Goal: Information Seeking & Learning: Learn about a topic

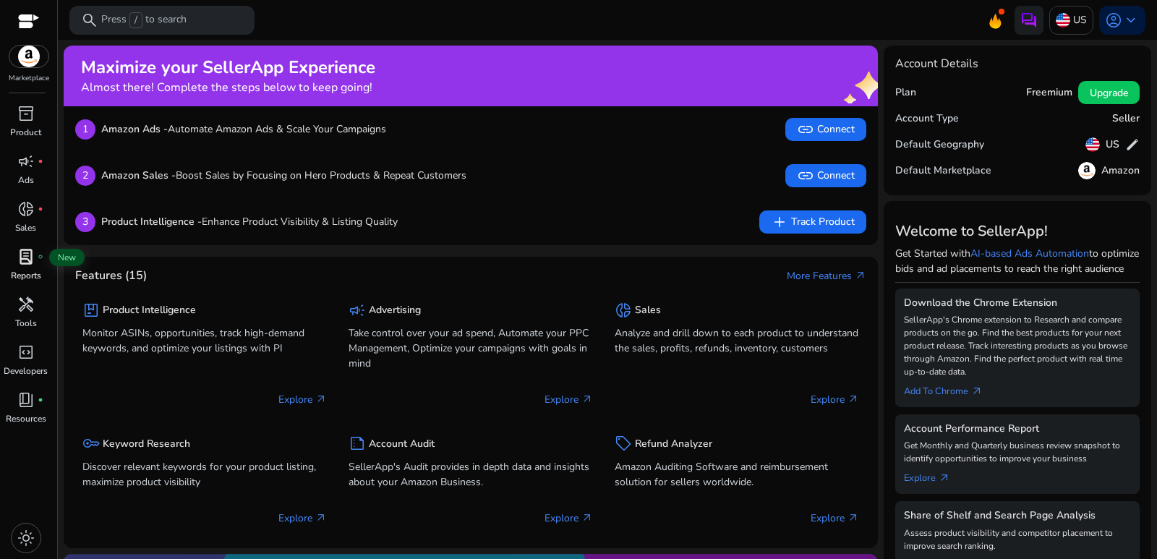
click at [33, 252] on span "lab_profile" at bounding box center [25, 256] width 17 height 17
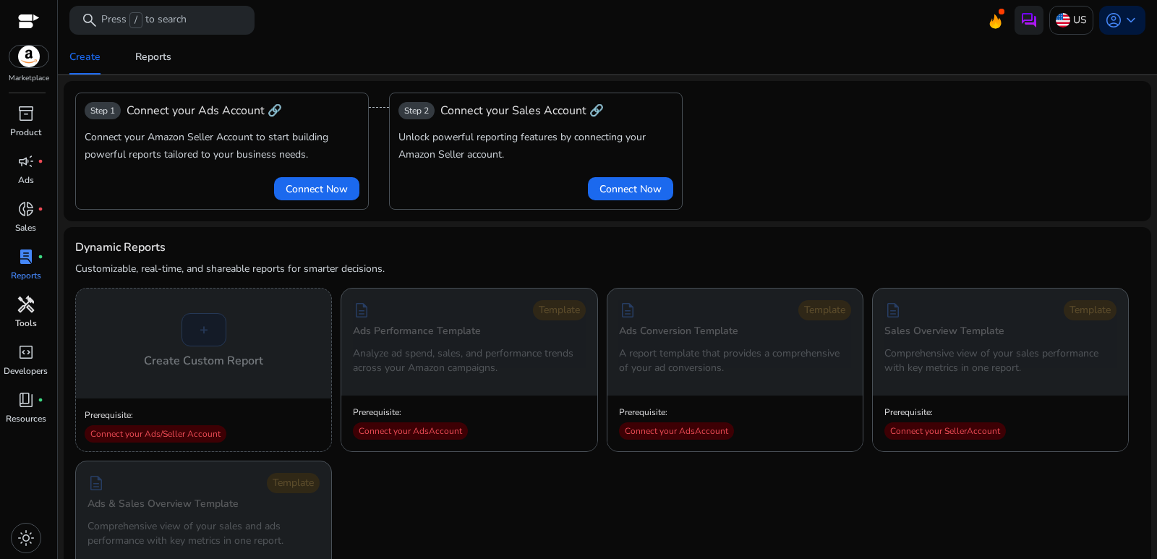
click at [43, 309] on div "handyman" at bounding box center [26, 304] width 40 height 23
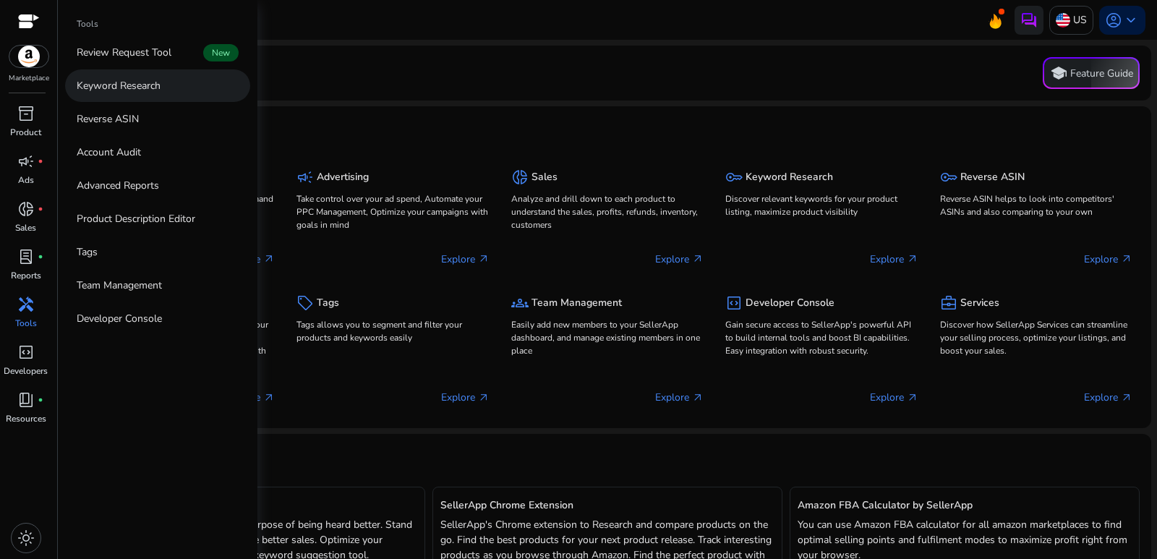
click at [156, 80] on p "Keyword Research" at bounding box center [119, 85] width 84 height 15
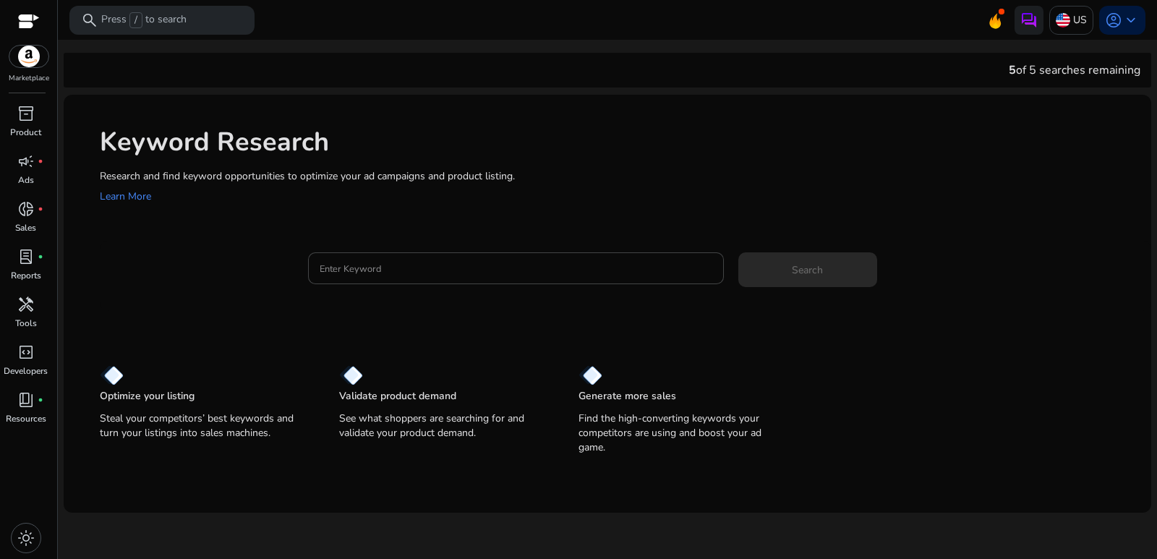
click at [302, 110] on div "Keyword Research Research and find keyword opportunities to optimize your ad ca…" at bounding box center [607, 164] width 1087 height 139
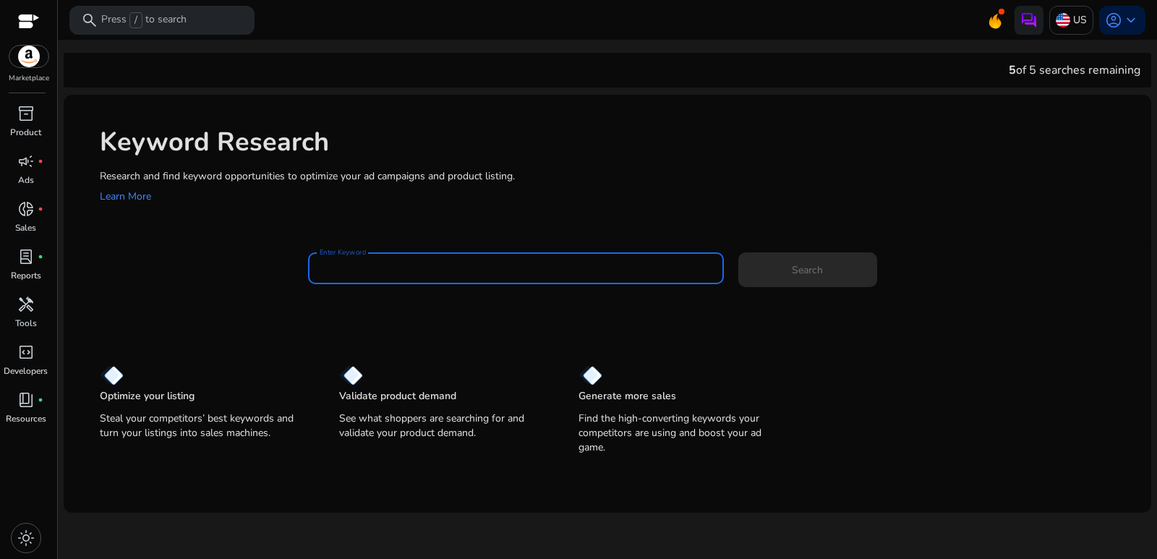
click at [427, 261] on input "Enter Keyword" at bounding box center [516, 268] width 393 height 16
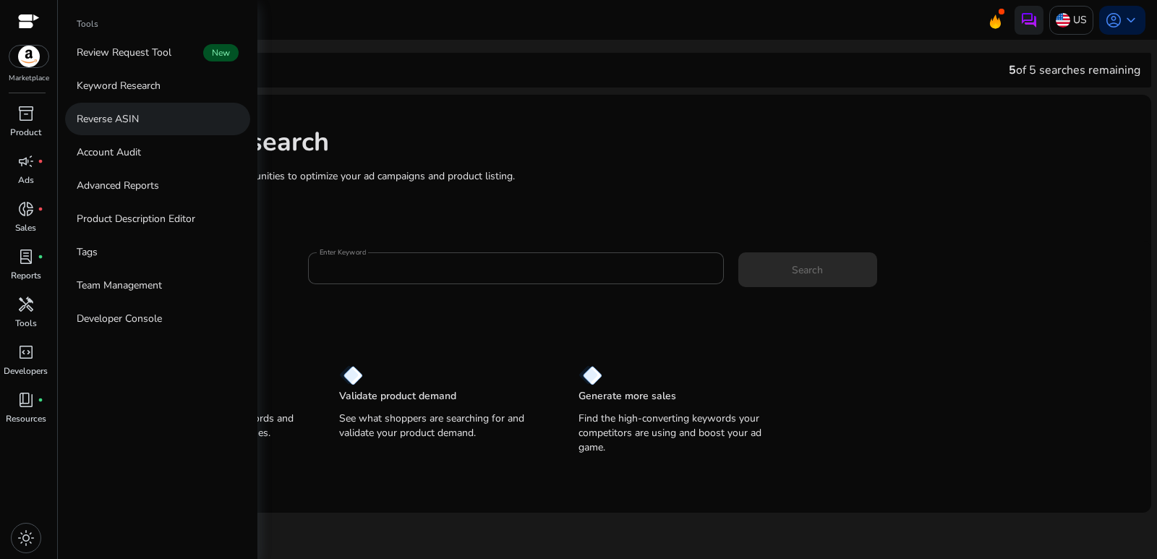
click at [137, 118] on p "Reverse ASIN" at bounding box center [108, 118] width 62 height 15
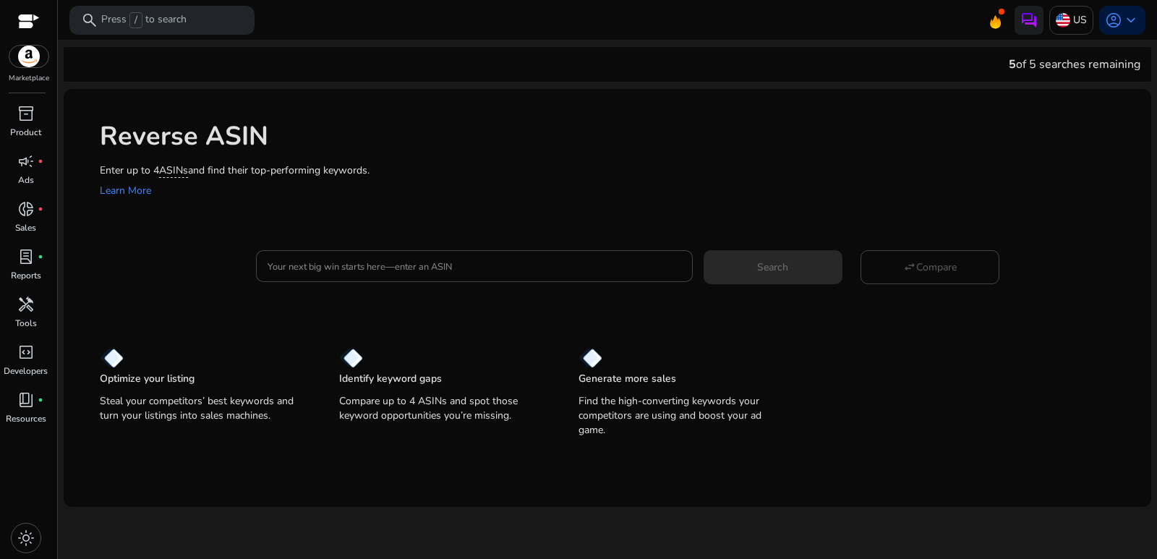
click at [371, 153] on div "Reverse ASIN Enter up to 4 ASINs and find their top-performing keywords. Learn …" at bounding box center [607, 158] width 1087 height 139
click at [513, 283] on mat-card "Your next big win starts here—enter an ASIN Search swap_horiz Compare" at bounding box center [625, 264] width 1051 height 59
click at [526, 273] on input "Your next big win starts here—enter an ASIN" at bounding box center [475, 266] width 414 height 16
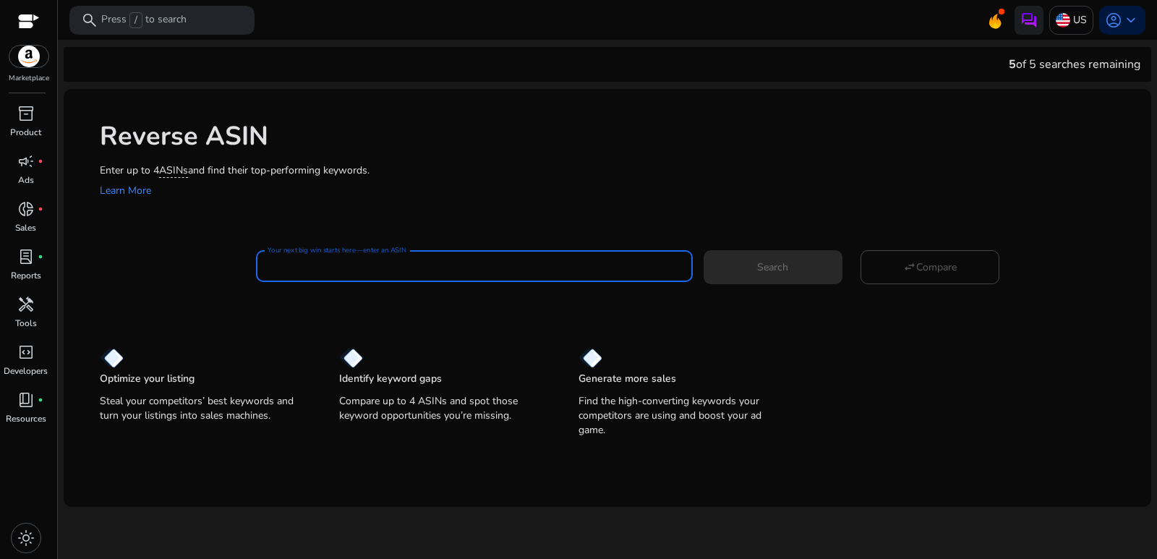
paste input "**********"
type input "**********"
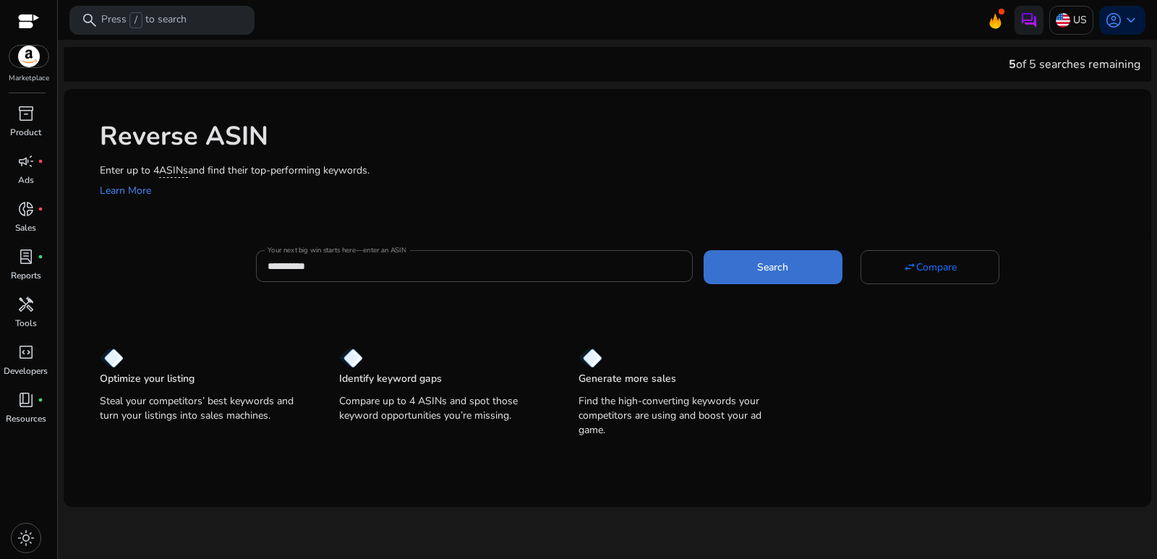
click at [792, 268] on span at bounding box center [773, 266] width 139 height 35
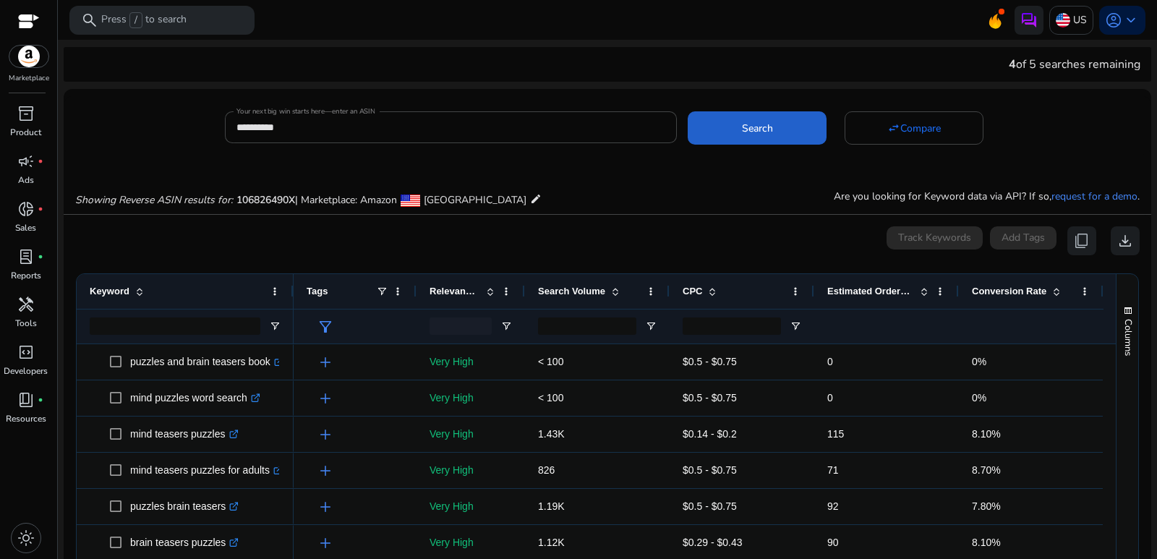
scroll to position [155, 0]
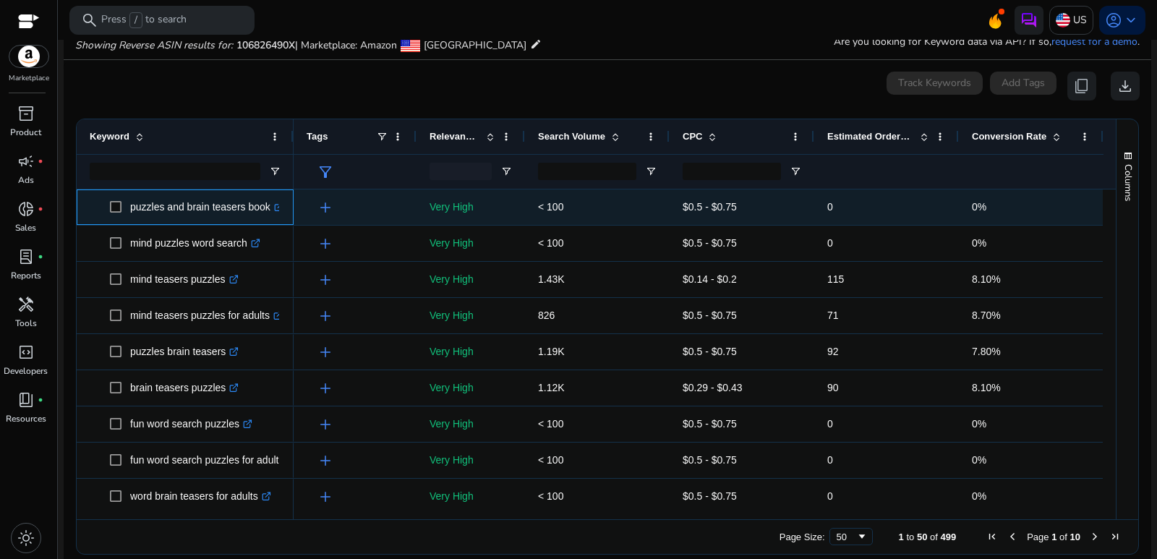
click at [275, 213] on link ".st0{fill:#2c8af8}" at bounding box center [276, 207] width 13 height 12
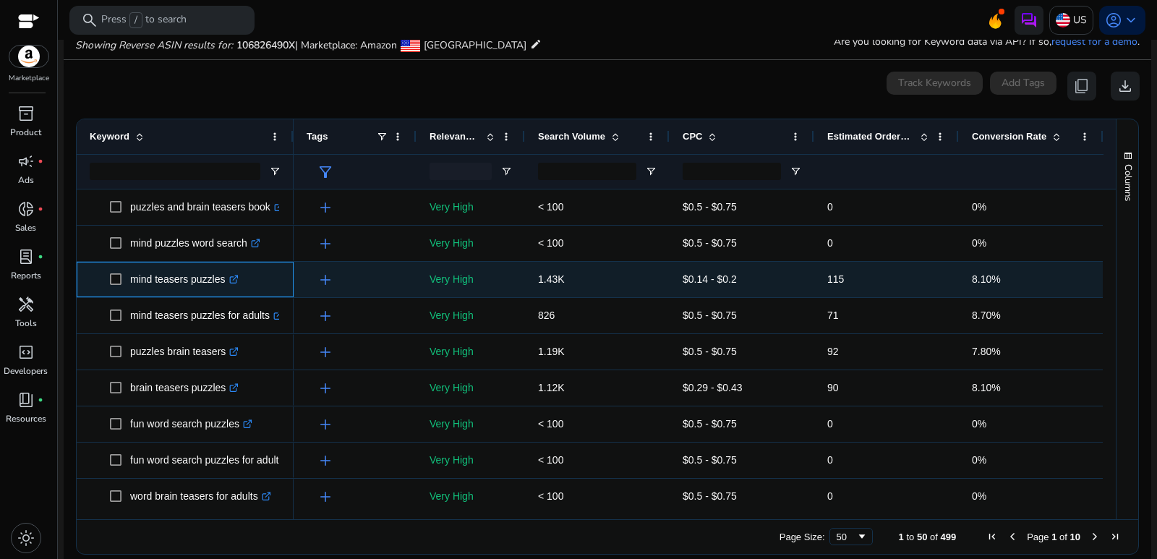
click at [235, 278] on icon ".st0{fill:#2c8af8}" at bounding box center [233, 279] width 9 height 9
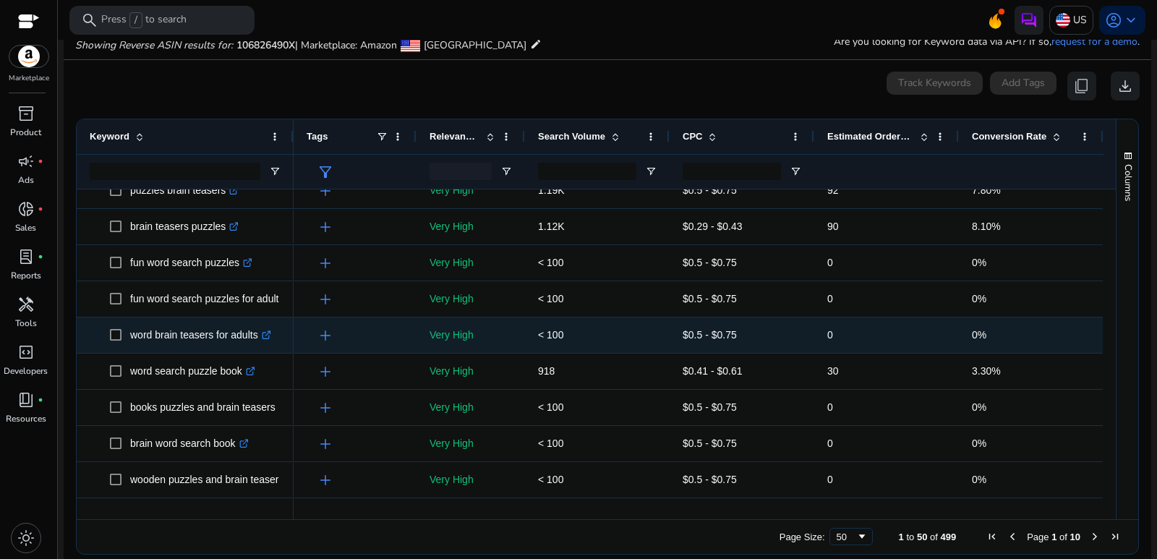
scroll to position [145, 0]
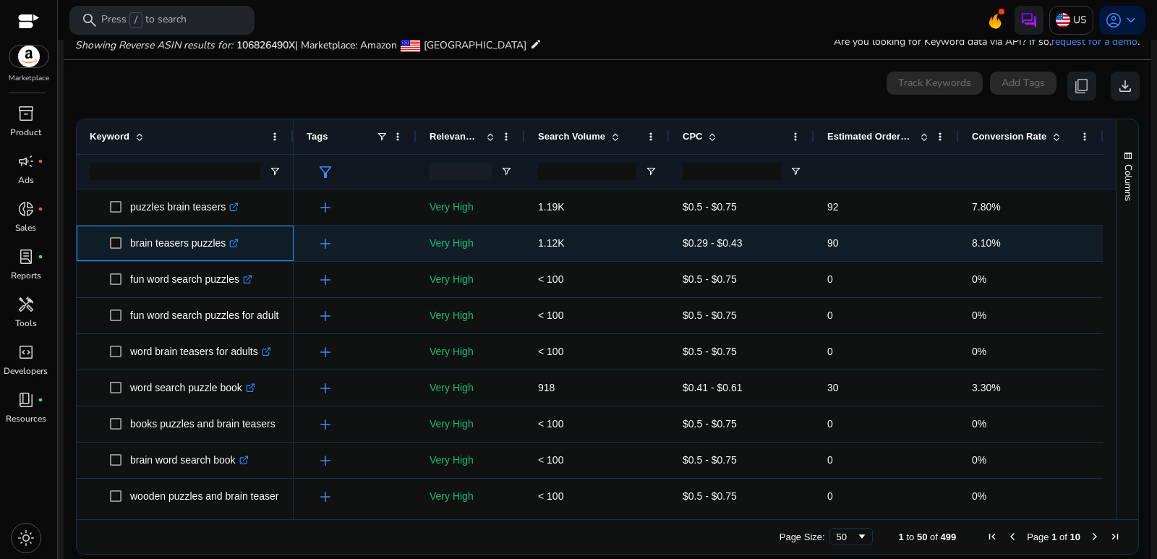
click at [233, 248] on icon ".st0{fill:#2c8af8}" at bounding box center [233, 243] width 9 height 9
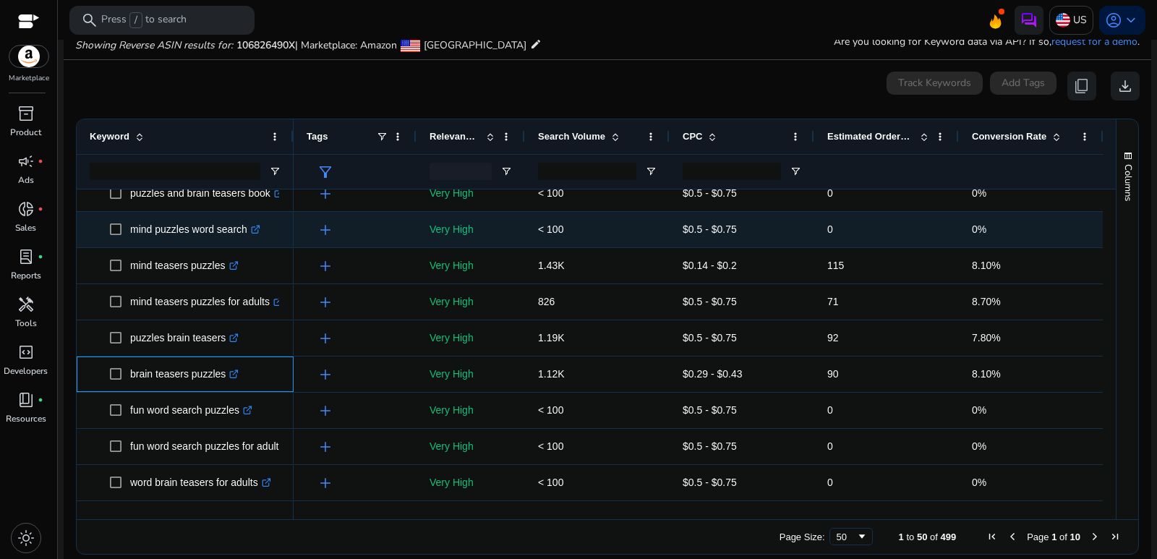
scroll to position [0, 0]
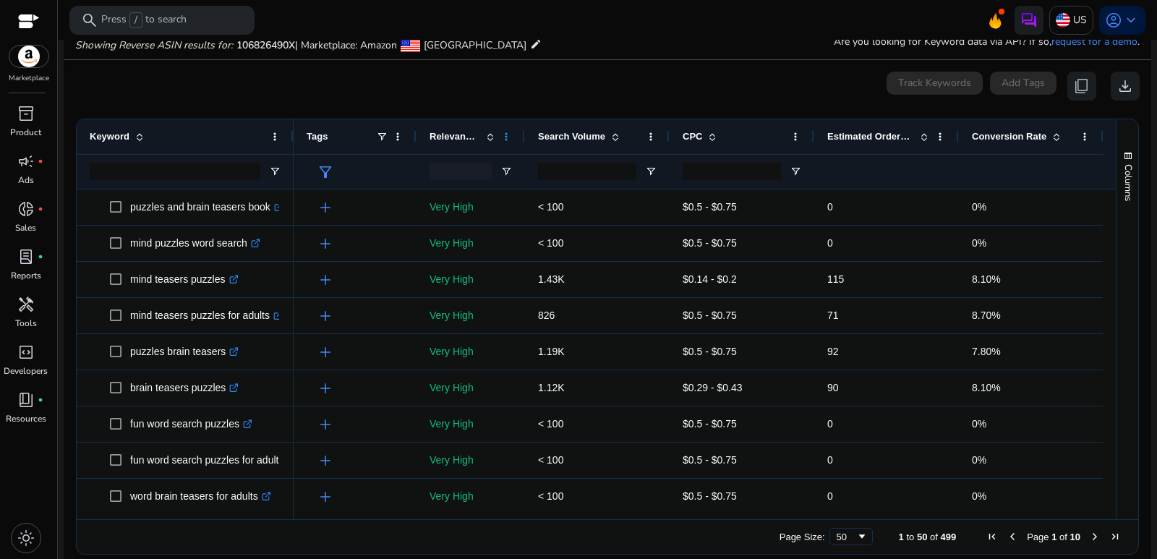
click at [508, 132] on span at bounding box center [506, 137] width 12 height 12
click at [528, 72] on div "0 keyword(s) selected Track Keywords Add Tags content_copy download" at bounding box center [607, 86] width 1064 height 29
click at [510, 139] on span at bounding box center [506, 137] width 12 height 12
click at [523, 62] on mat-card "0 keyword(s) selected Track Keywords Add Tags content_copy download Press ENTER…" at bounding box center [607, 316] width 1087 height 513
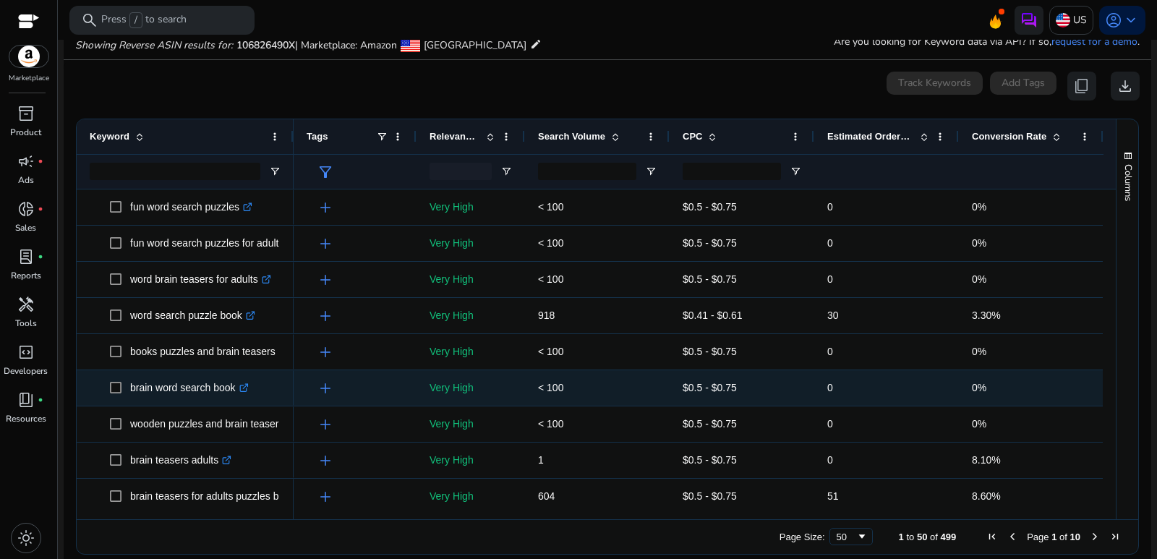
scroll to position [289, 0]
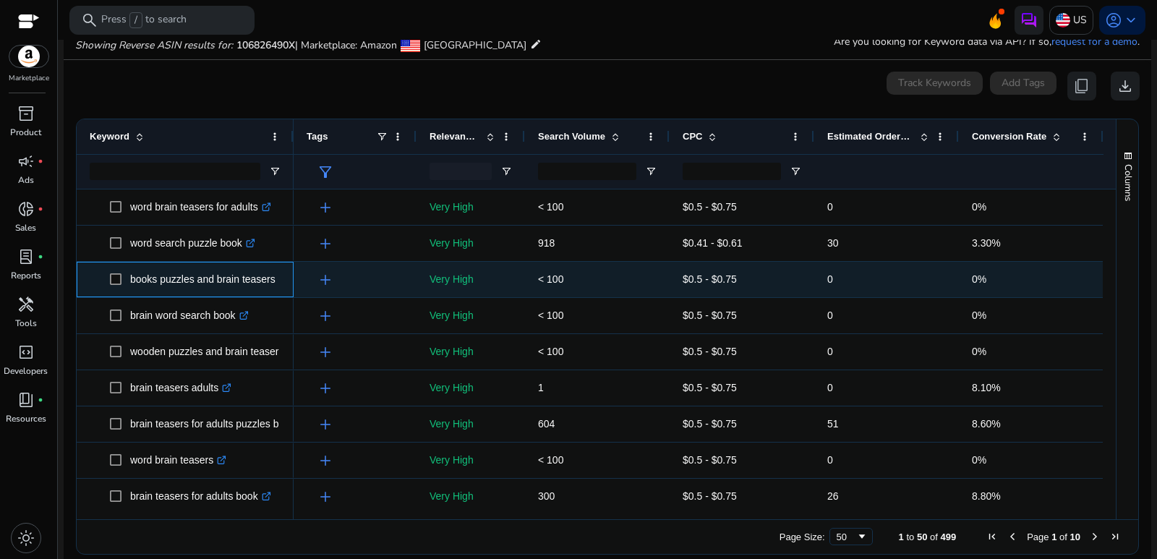
click at [275, 279] on link ".st0{fill:#2c8af8}" at bounding box center [281, 279] width 13 height 12
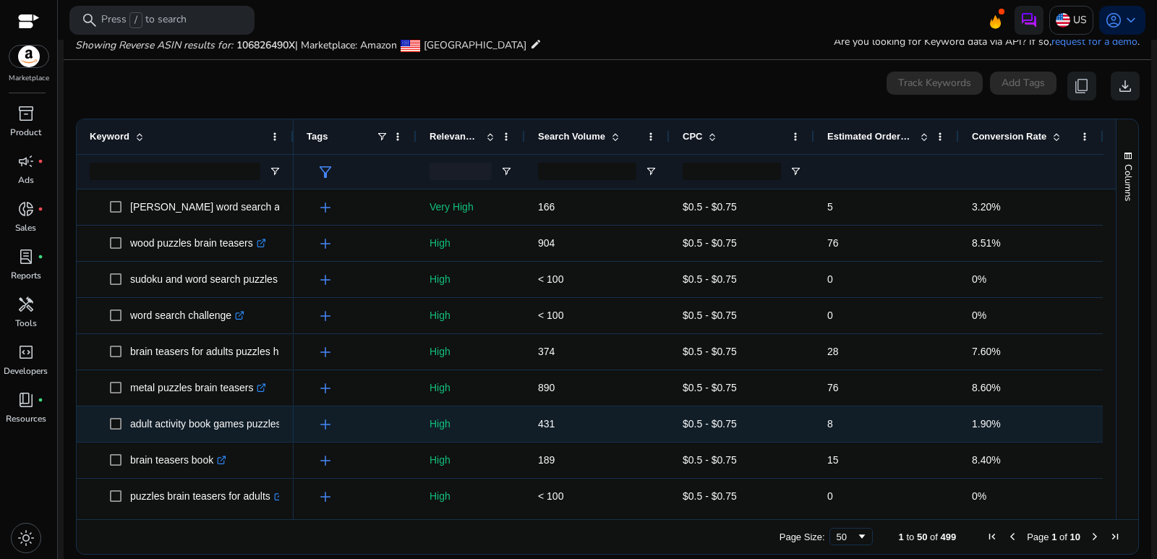
scroll to position [0, 0]
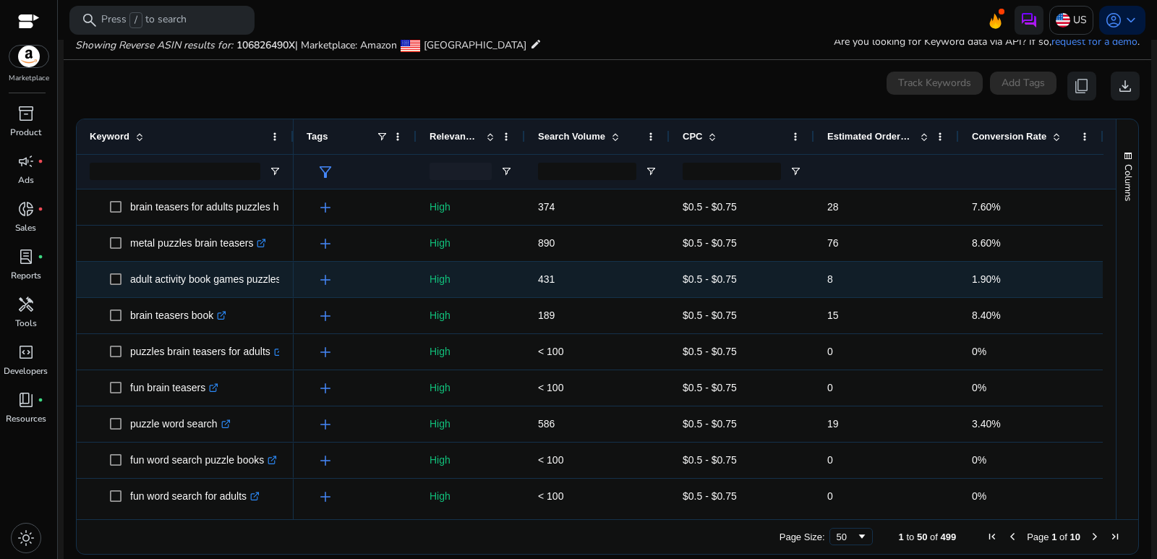
click at [246, 279] on p "adult activity book games puzzles and more .st0{fill:#2c8af8}" at bounding box center [235, 280] width 210 height 30
click at [233, 278] on p "adult activity book games puzzles and more .st0{fill:#2c8af8}" at bounding box center [235, 280] width 210 height 30
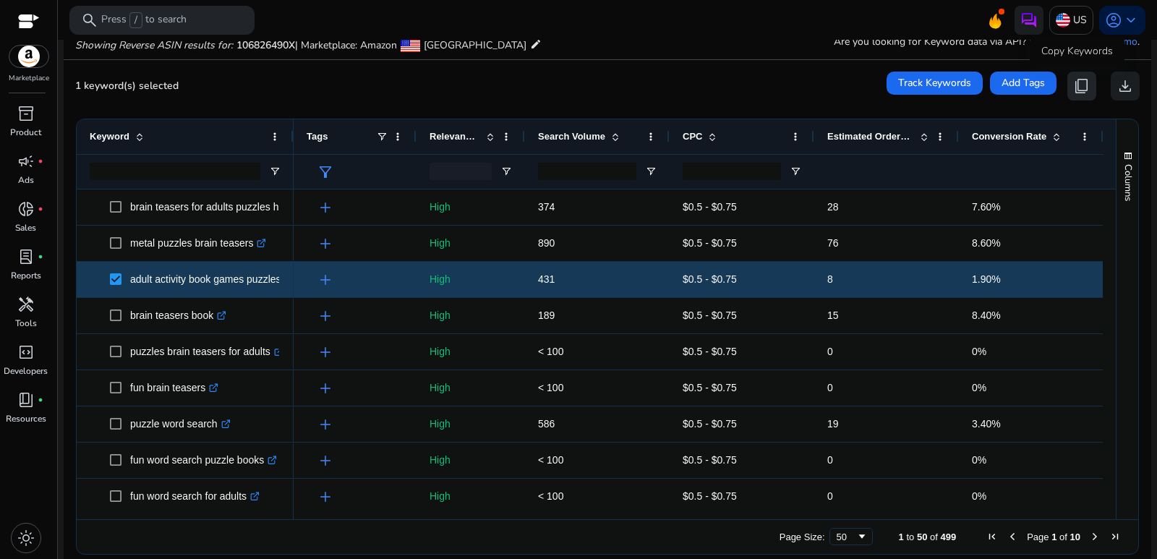
click at [1077, 82] on span "content_copy" at bounding box center [1081, 85] width 17 height 17
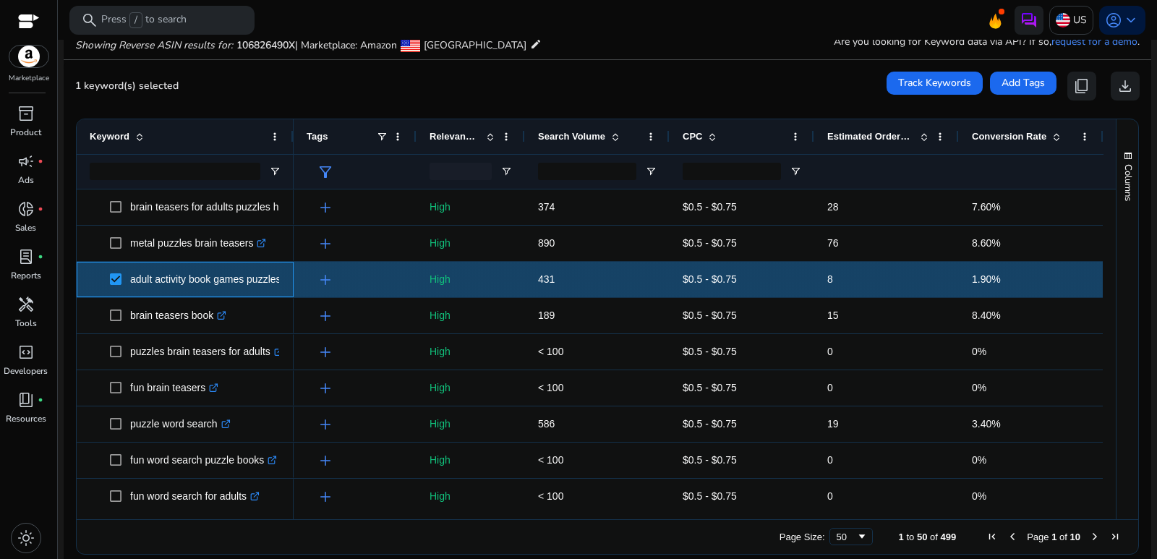
drag, startPoint x: 128, startPoint y: 277, endPoint x: 285, endPoint y: 279, distance: 156.9
click at [285, 279] on div "adult activity book games puzzles and more .st0{fill:#2c8af8}" at bounding box center [185, 279] width 217 height 35
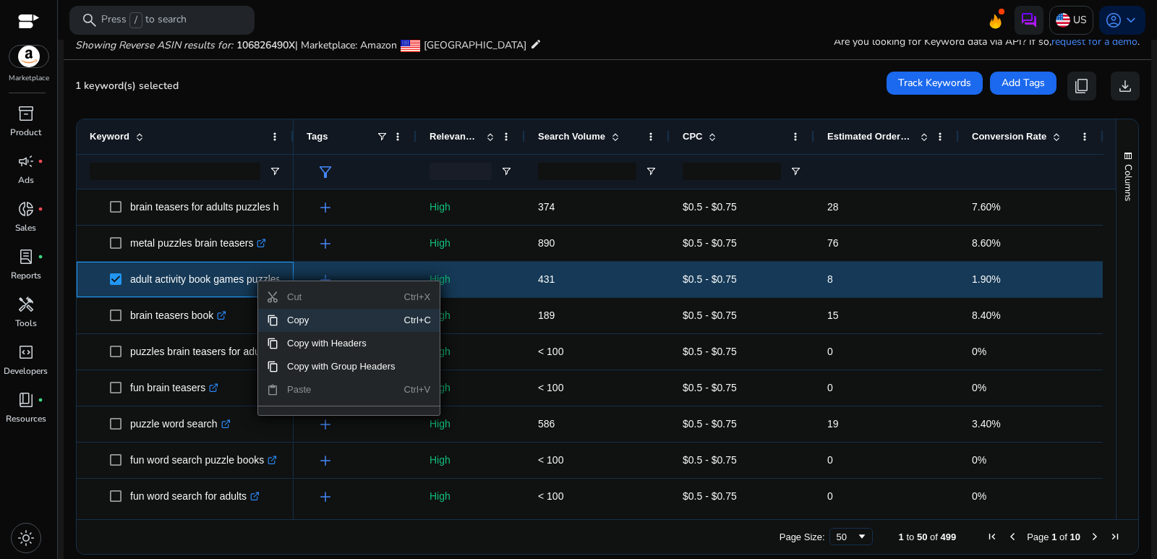
click at [296, 319] on span "Copy" at bounding box center [341, 320] width 126 height 23
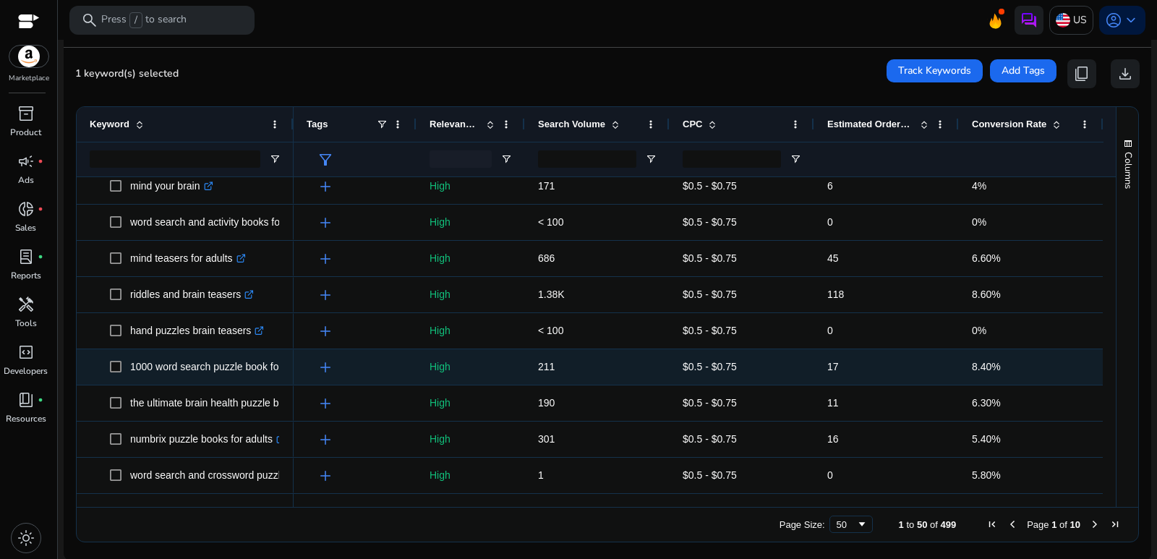
scroll to position [169, 0]
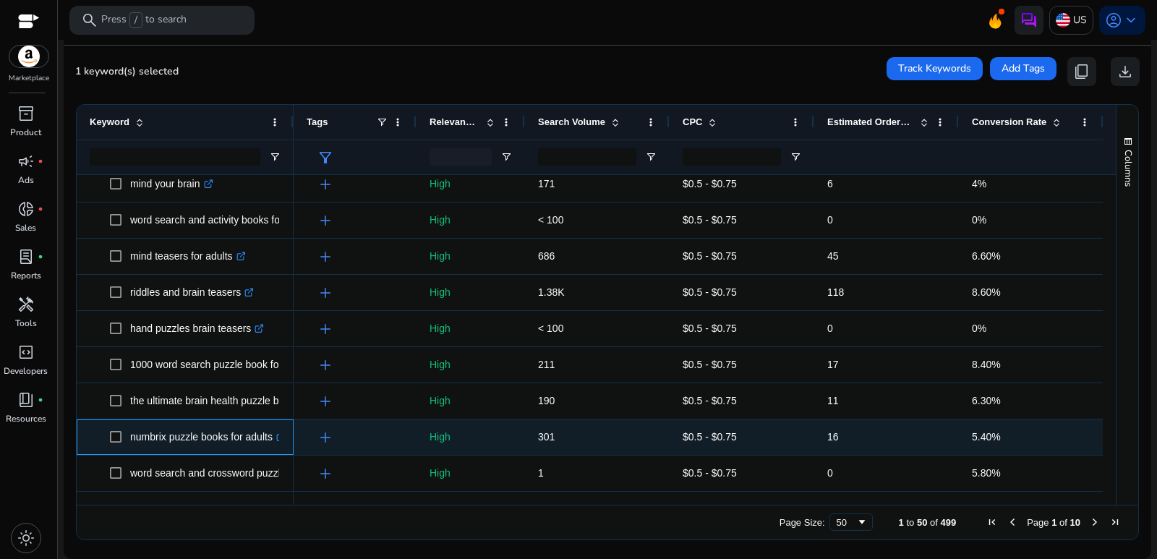
click at [251, 431] on p "numbrix puzzle books for adults .st0{fill:#2c8af8}" at bounding box center [207, 437] width 155 height 30
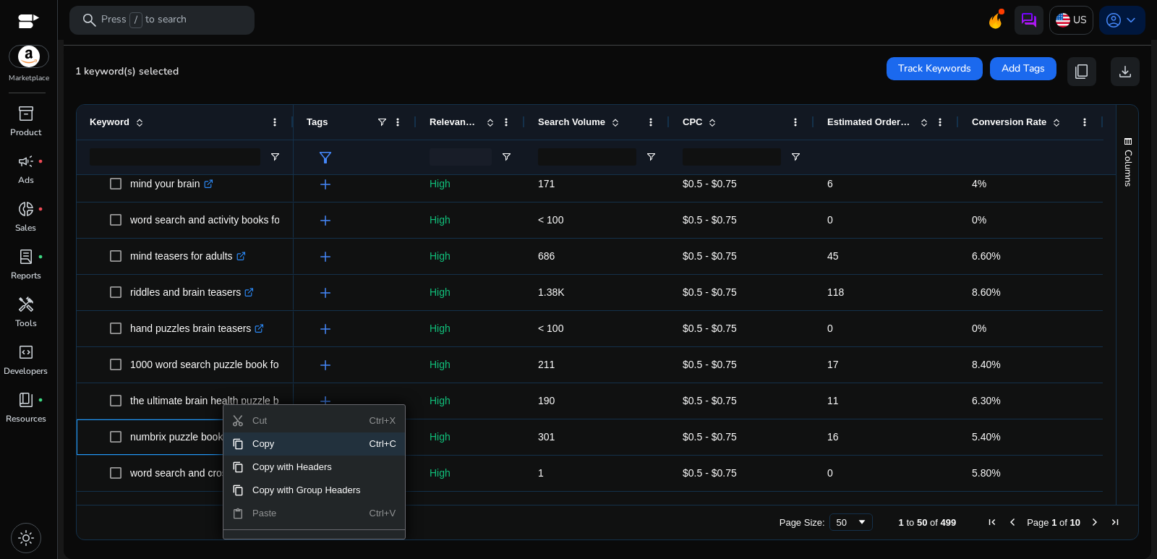
drag, startPoint x: 256, startPoint y: 435, endPoint x: 273, endPoint y: 443, distance: 18.8
click at [273, 443] on span "Copy" at bounding box center [307, 443] width 126 height 23
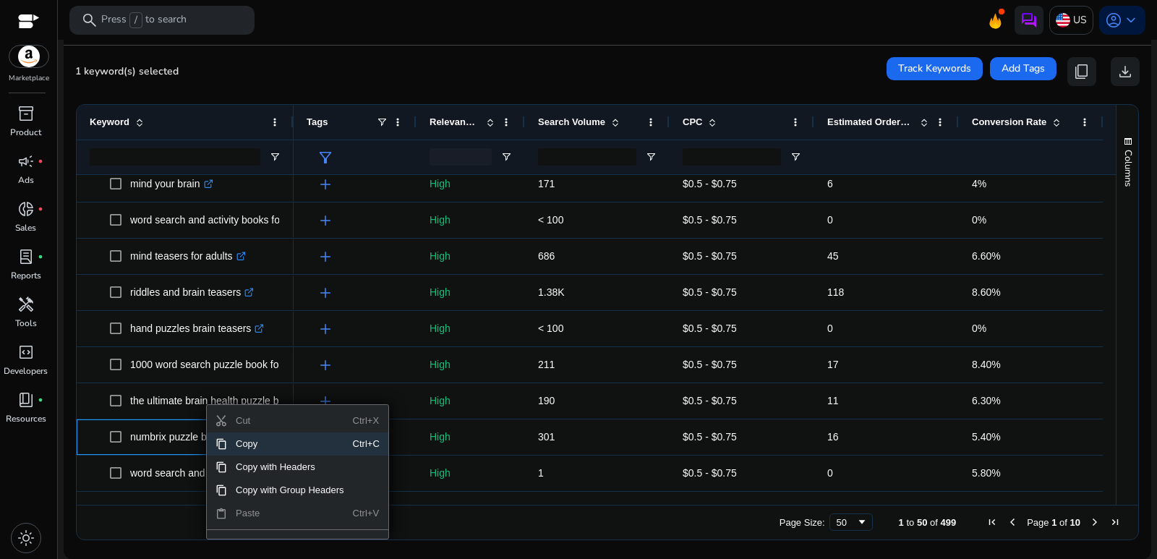
click at [257, 447] on span "Copy" at bounding box center [290, 443] width 126 height 23
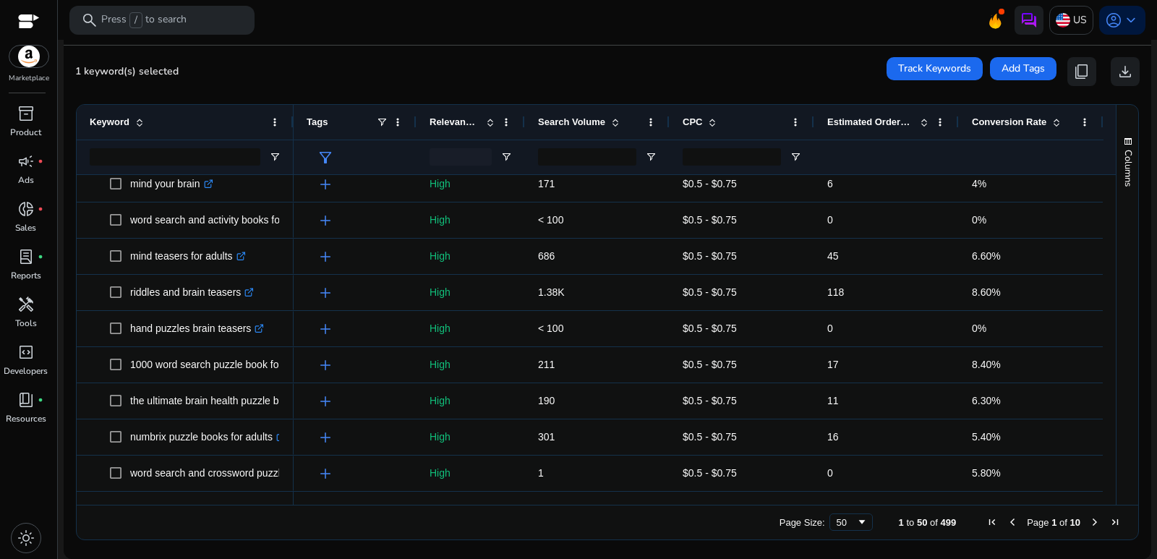
click at [807, 51] on mat-card "1 keyword(s) selected Track Keywords Add Tags content_copy download Press SPACE…" at bounding box center [607, 302] width 1087 height 513
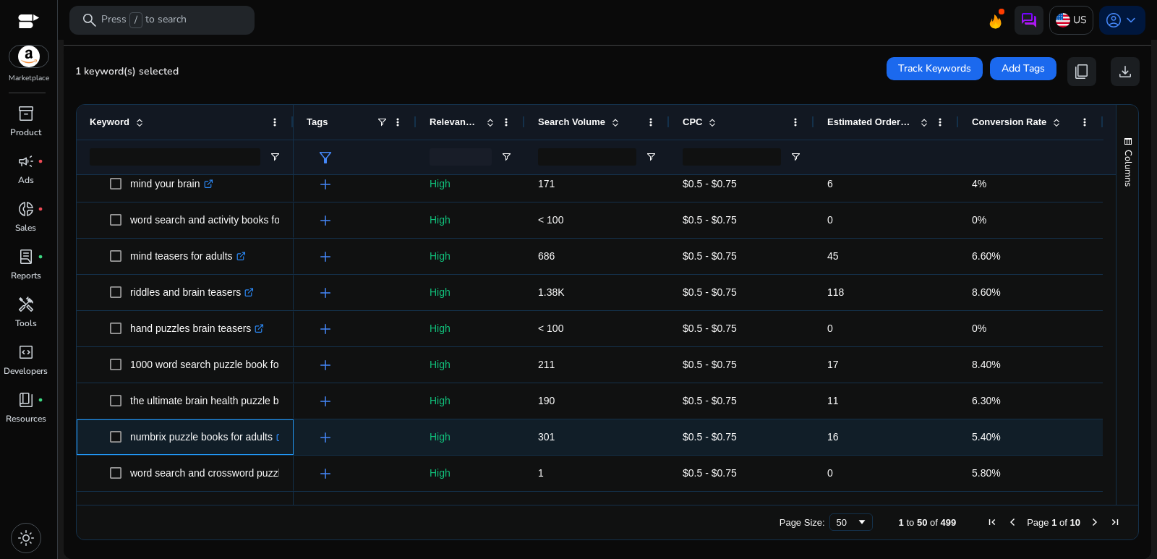
drag, startPoint x: 126, startPoint y: 438, endPoint x: 271, endPoint y: 445, distance: 145.5
click at [271, 445] on span "numbrix puzzle books for adults .st0{fill:#2c8af8}" at bounding box center [195, 437] width 171 height 30
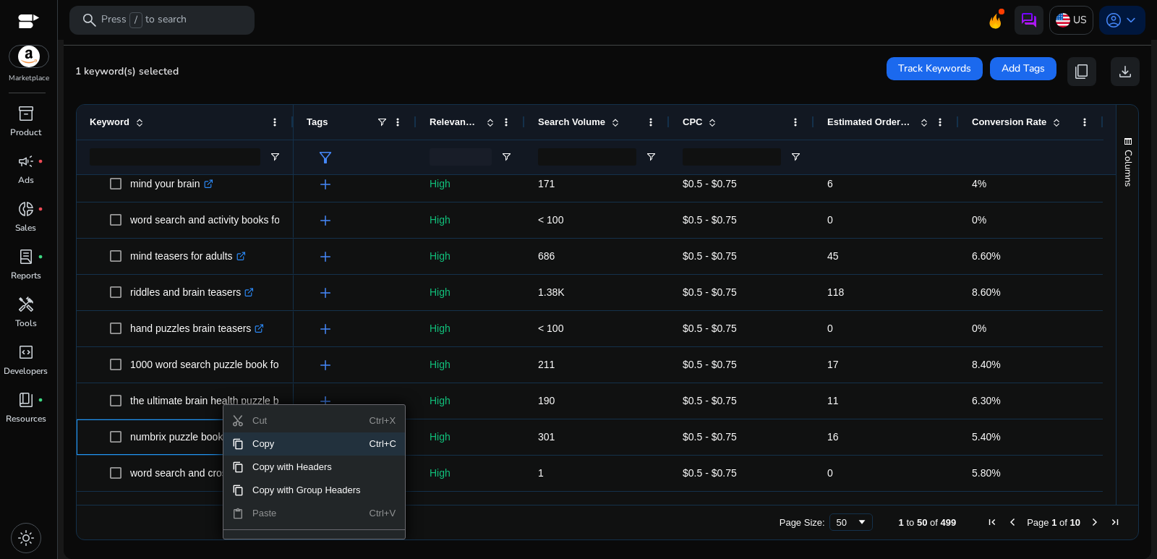
click at [255, 440] on span "Copy" at bounding box center [307, 443] width 126 height 23
click at [265, 449] on span "Copy" at bounding box center [299, 443] width 126 height 23
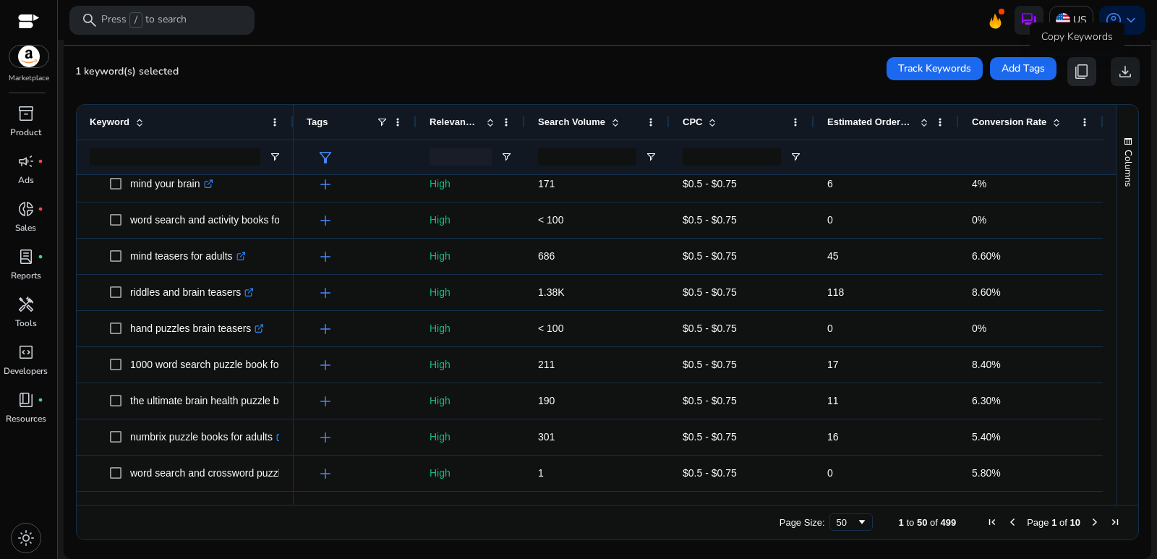
click at [1080, 65] on span "content_copy" at bounding box center [1081, 71] width 17 height 17
copy span "numbrix puzzle books for adult"
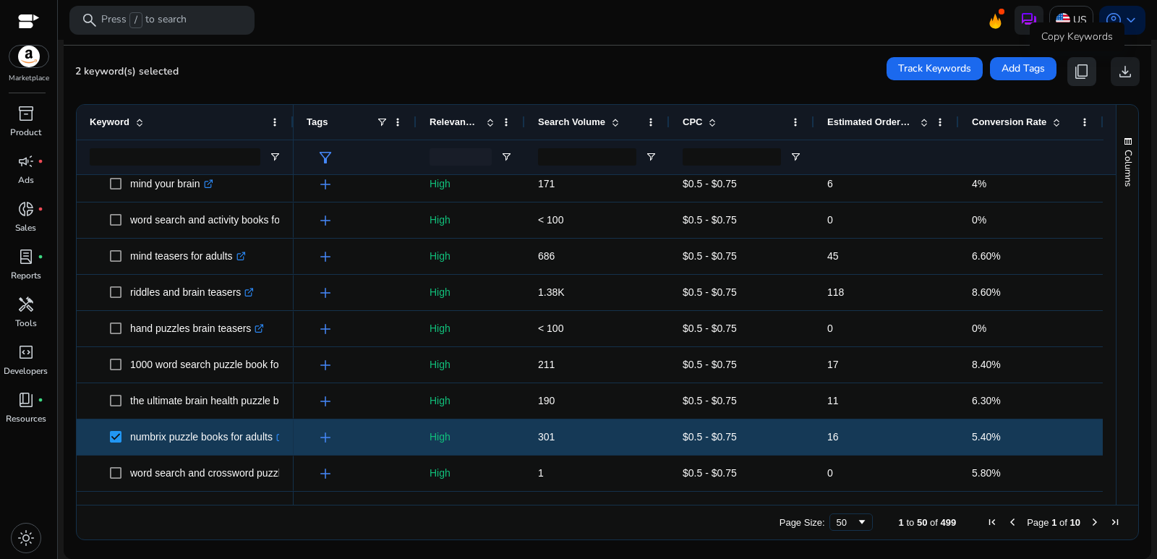
click at [1076, 69] on span "content_copy" at bounding box center [1081, 71] width 17 height 17
copy span "numbrix puzzle books for adult"
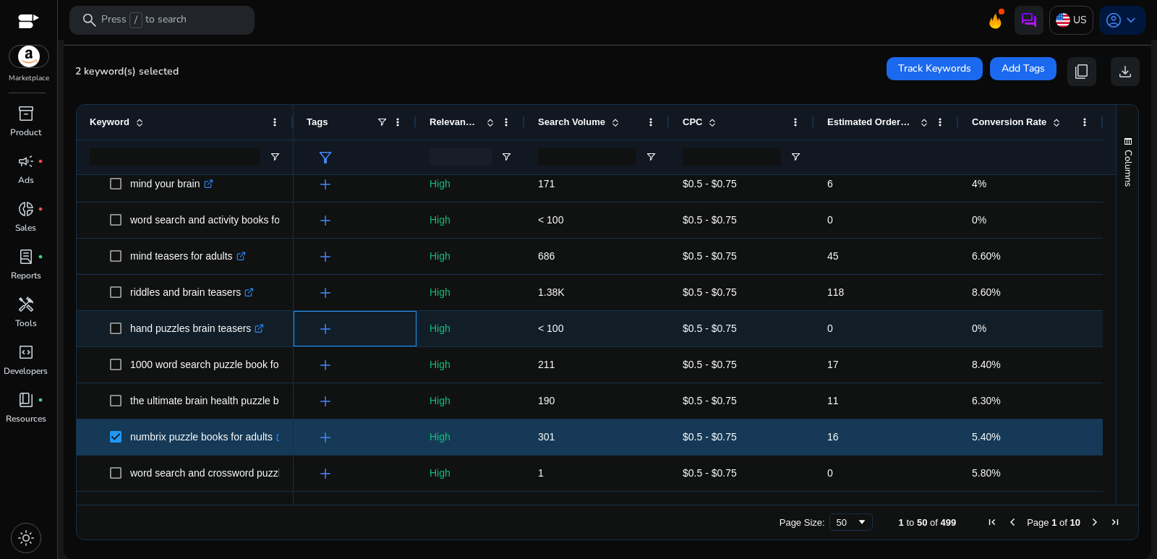
click at [372, 328] on div "add" at bounding box center [359, 328] width 90 height 27
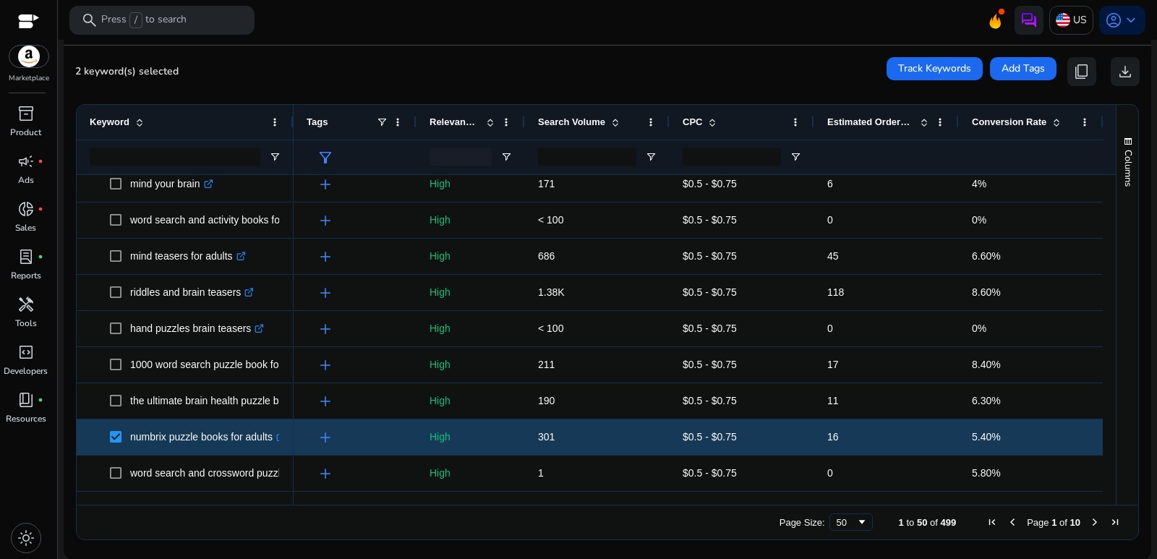
click at [1089, 521] on span "Next Page" at bounding box center [1095, 522] width 12 height 12
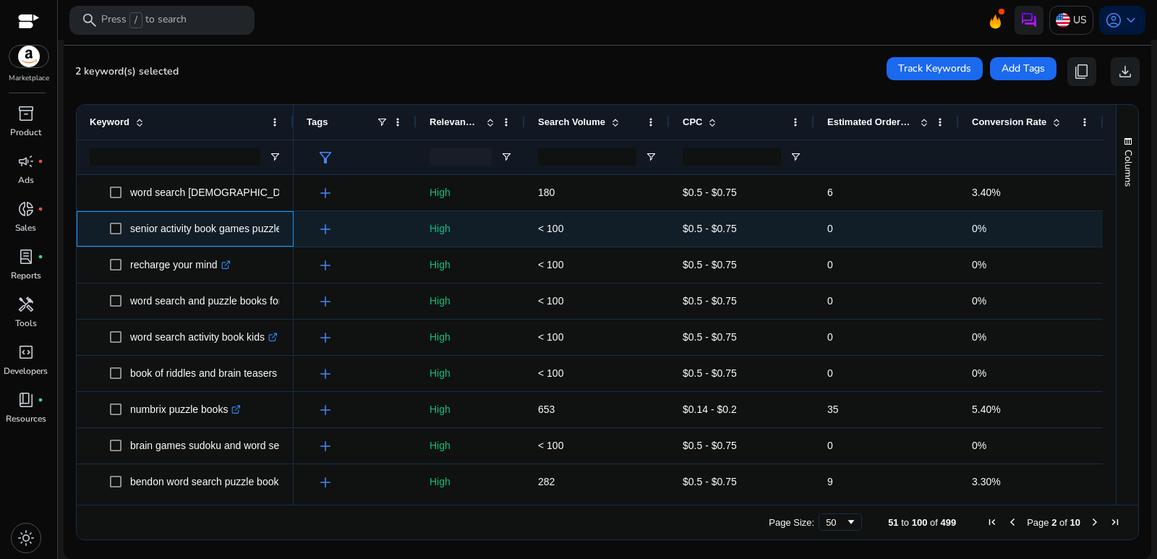
click at [268, 227] on p "senior activity book games puzzles and more .st0{fill:#2c8af8}" at bounding box center [237, 229] width 215 height 30
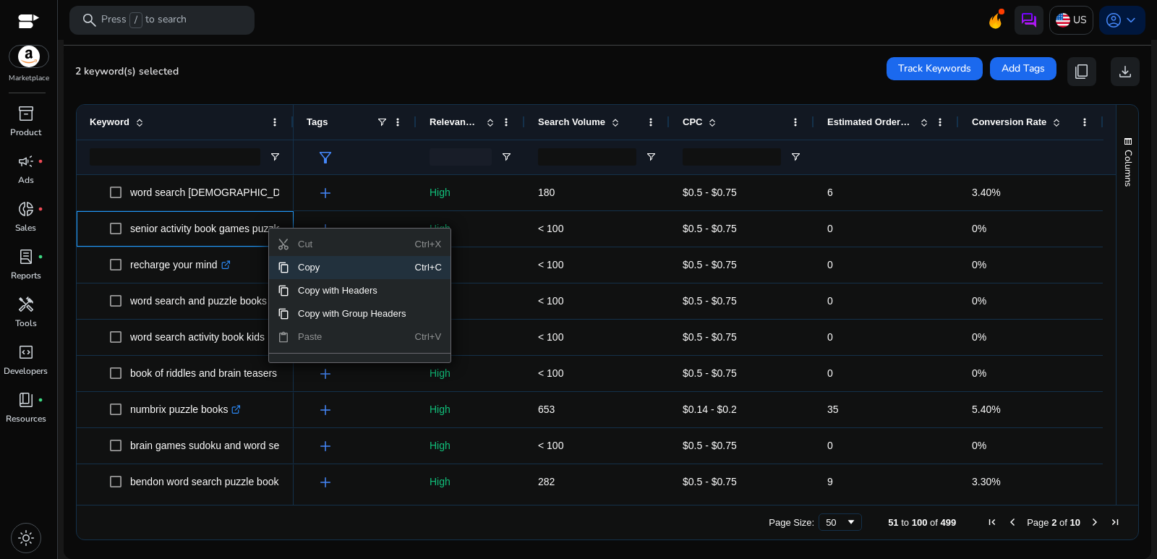
click at [326, 267] on span "Copy" at bounding box center [352, 267] width 126 height 23
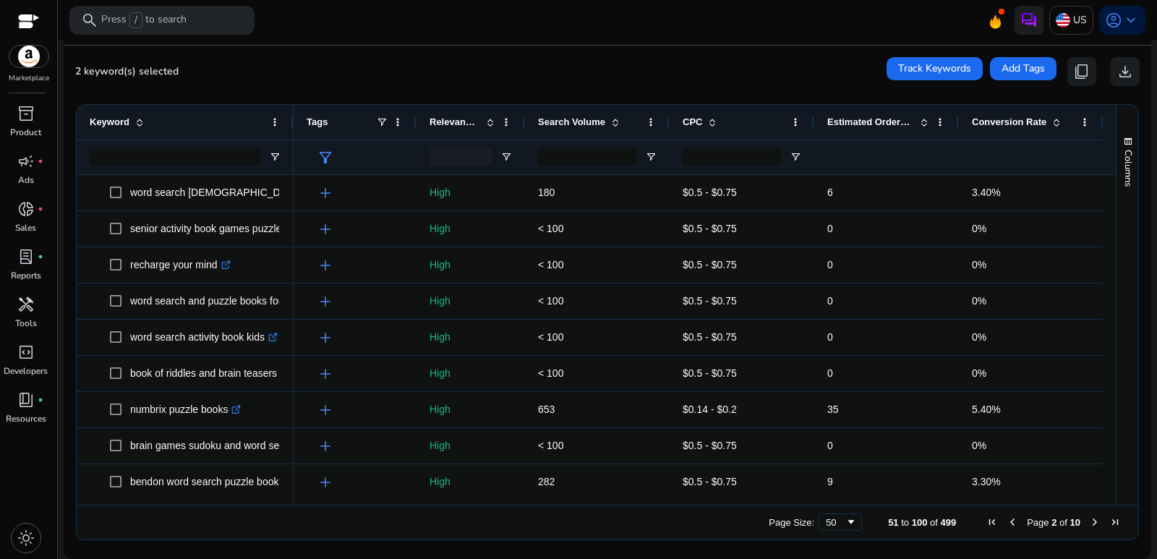
click at [591, 70] on div "2 keyword(s) selected Track Keywords Add Tags content_copy download" at bounding box center [607, 71] width 1064 height 29
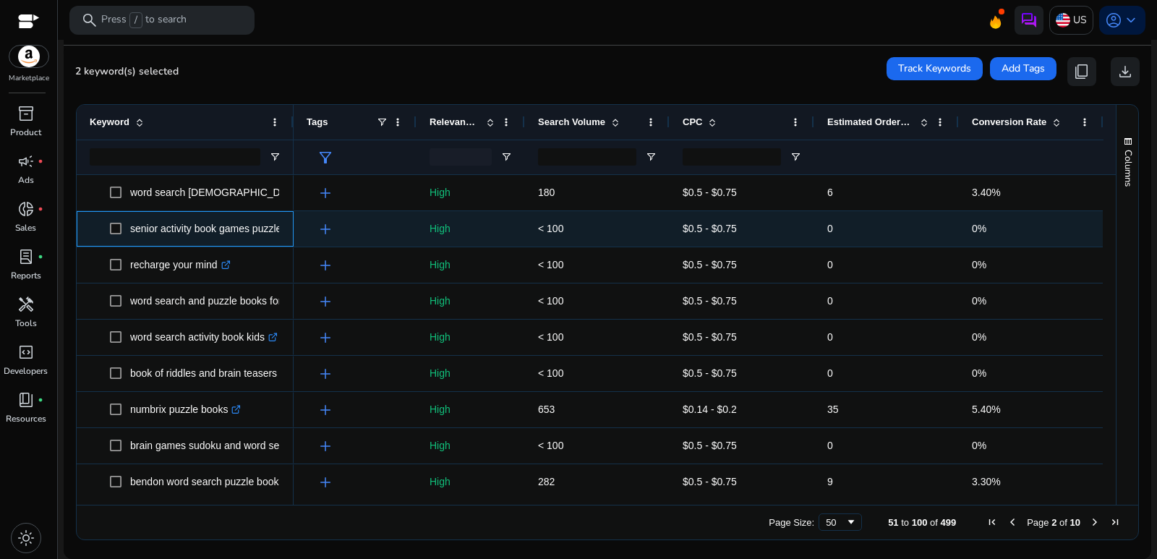
drag, startPoint x: 124, startPoint y: 231, endPoint x: 272, endPoint y: 230, distance: 147.5
click at [282, 230] on div "senior activity book games puzzles and more .st0{fill:#2c8af8}" at bounding box center [185, 228] width 217 height 35
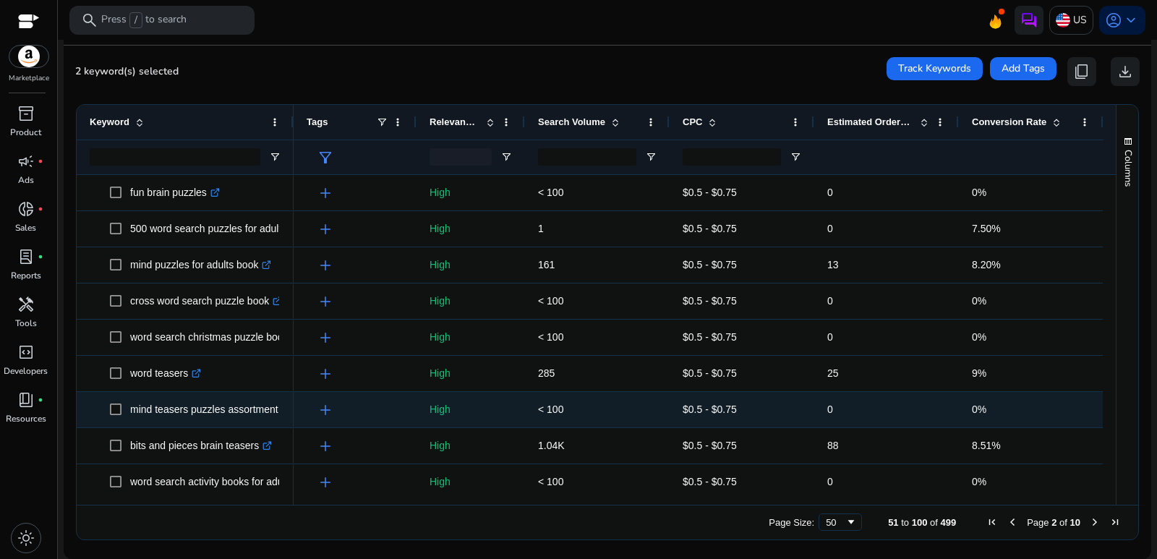
scroll to position [1012, 0]
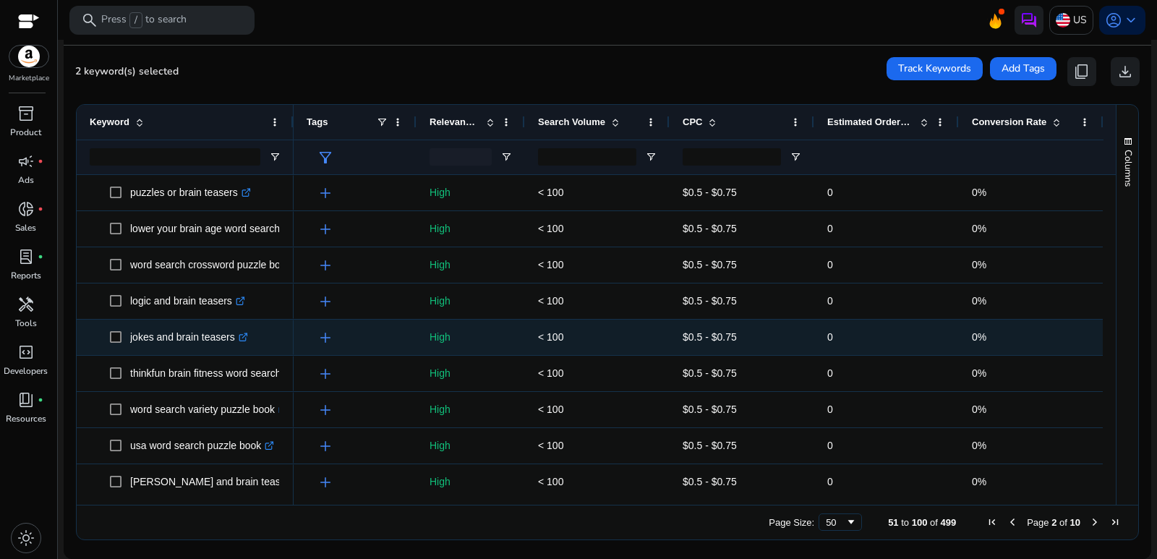
scroll to position [1491, 0]
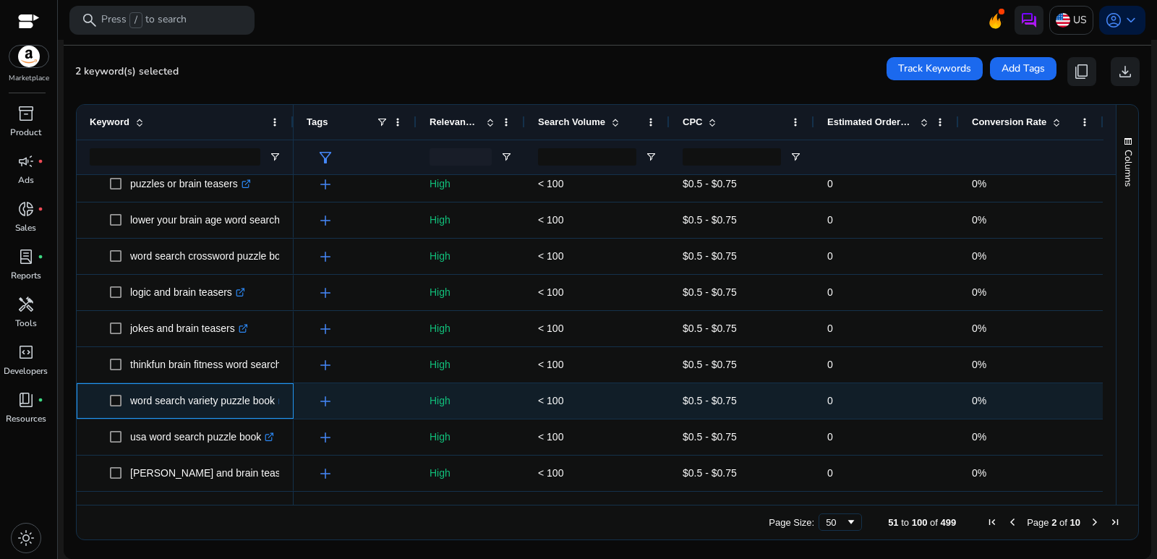
click at [234, 399] on p "word search variety puzzle book .st0{fill:#2c8af8}" at bounding box center [209, 401] width 158 height 30
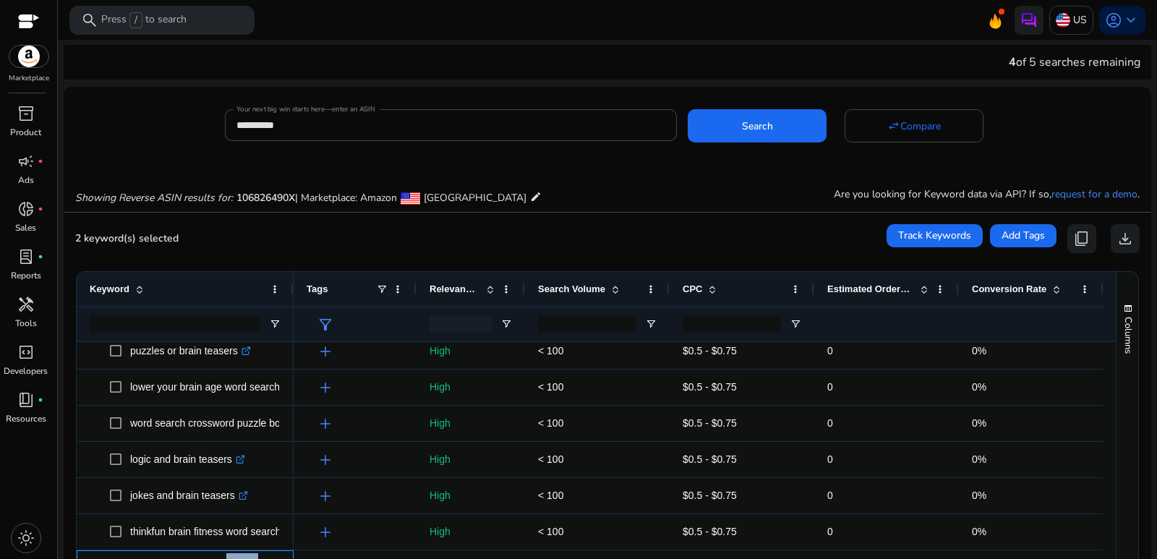
scroll to position [0, 0]
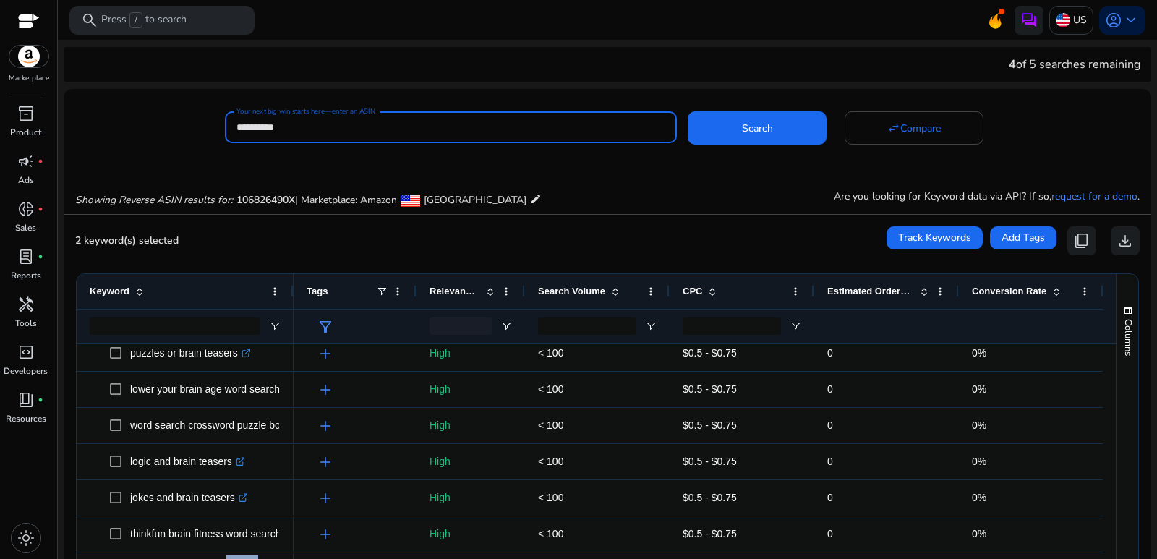
click at [360, 130] on input "**********" at bounding box center [450, 127] width 429 height 16
paste input
type input "**********"
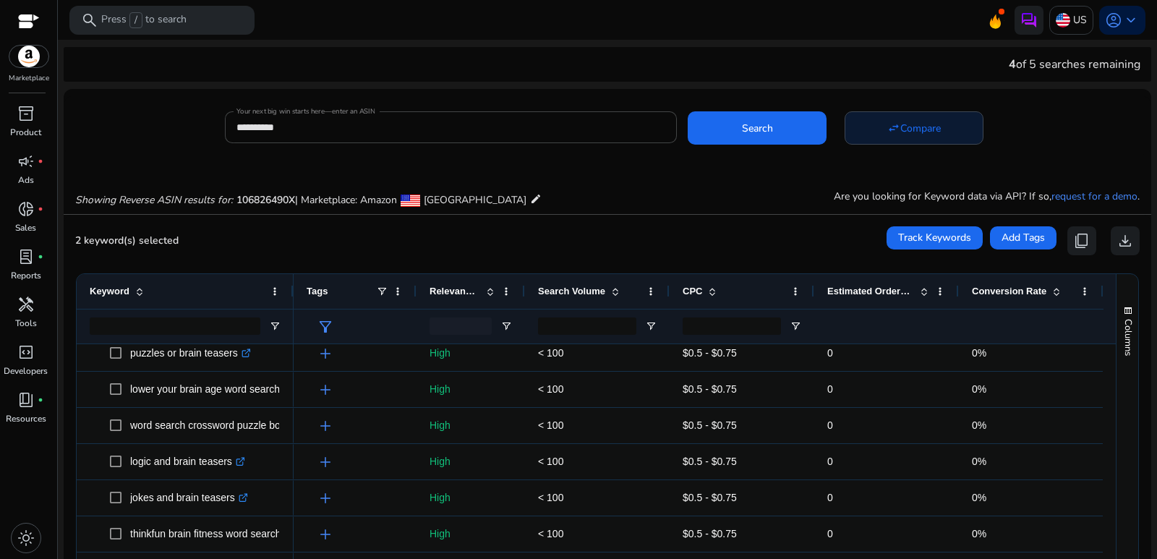
click at [918, 134] on span "Compare" at bounding box center [920, 128] width 40 height 15
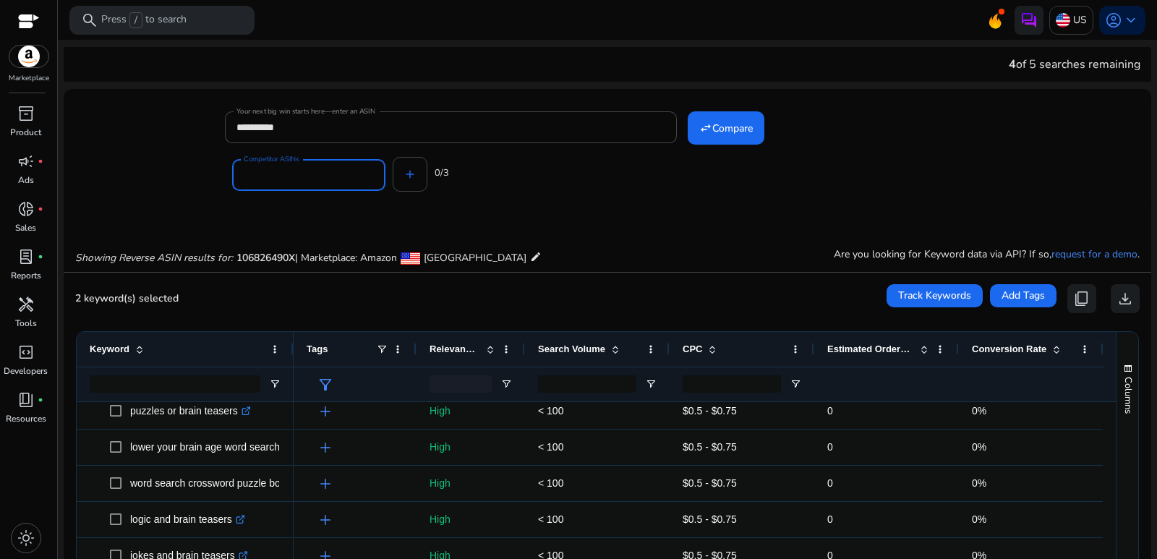
click at [336, 179] on input "Competitor ASINs" at bounding box center [309, 175] width 130 height 16
paste input "**********"
type input "**********"
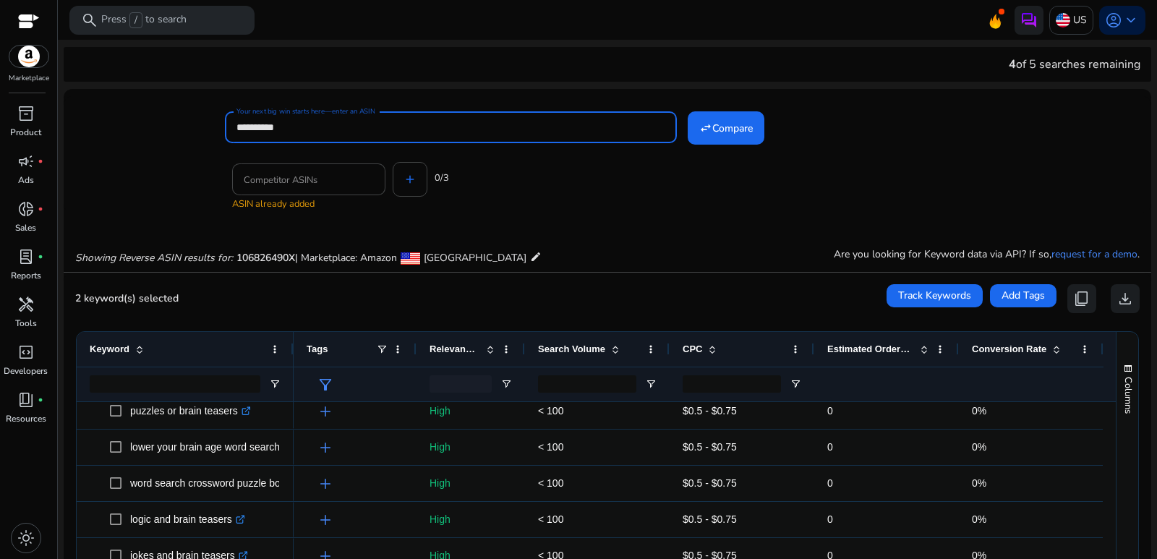
click at [356, 131] on input "**********" at bounding box center [450, 127] width 429 height 16
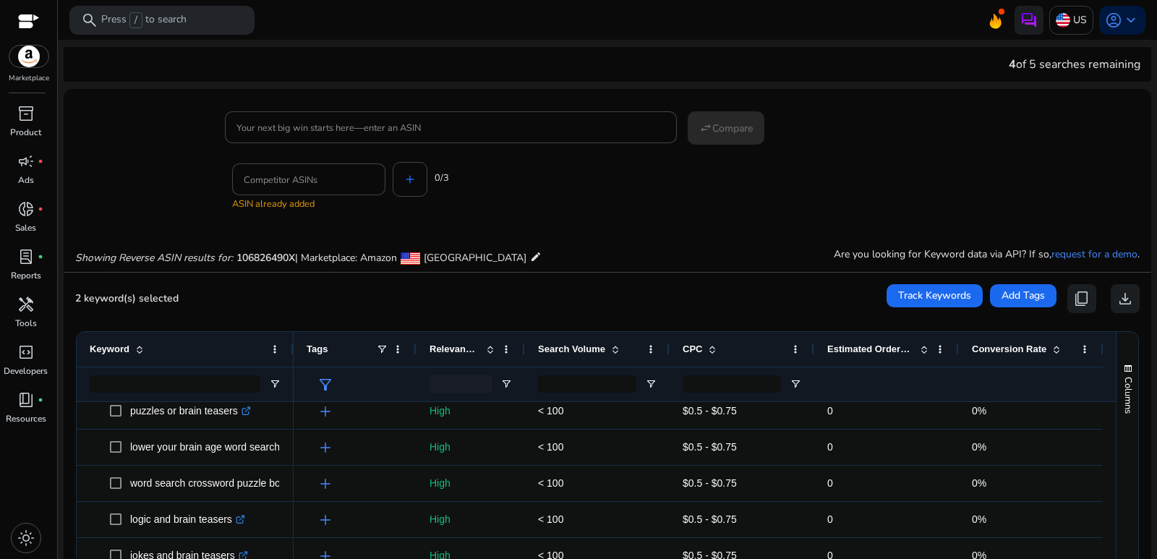
click at [586, 193] on div "Competitor ASINs ASIN already added add 0/3" at bounding box center [601, 172] width 753 height 58
click at [440, 132] on input "Your next big win starts here—enter an ASIN" at bounding box center [450, 127] width 429 height 16
click at [424, 129] on input "Your next big win starts here—enter an ASIN" at bounding box center [450, 127] width 429 height 16
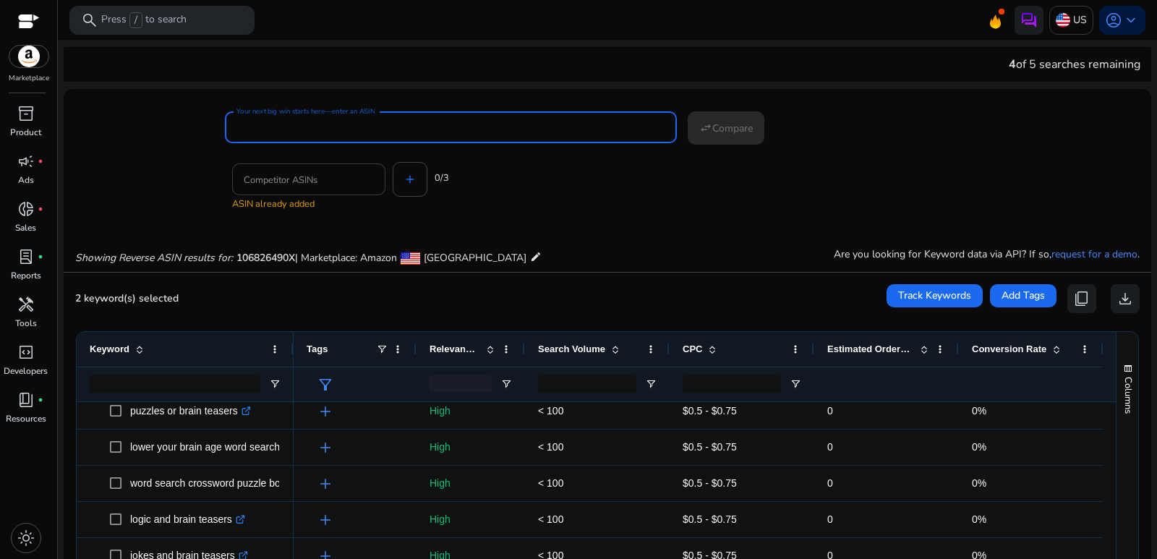
click at [332, 177] on input "Competitor ASINs" at bounding box center [309, 179] width 130 height 16
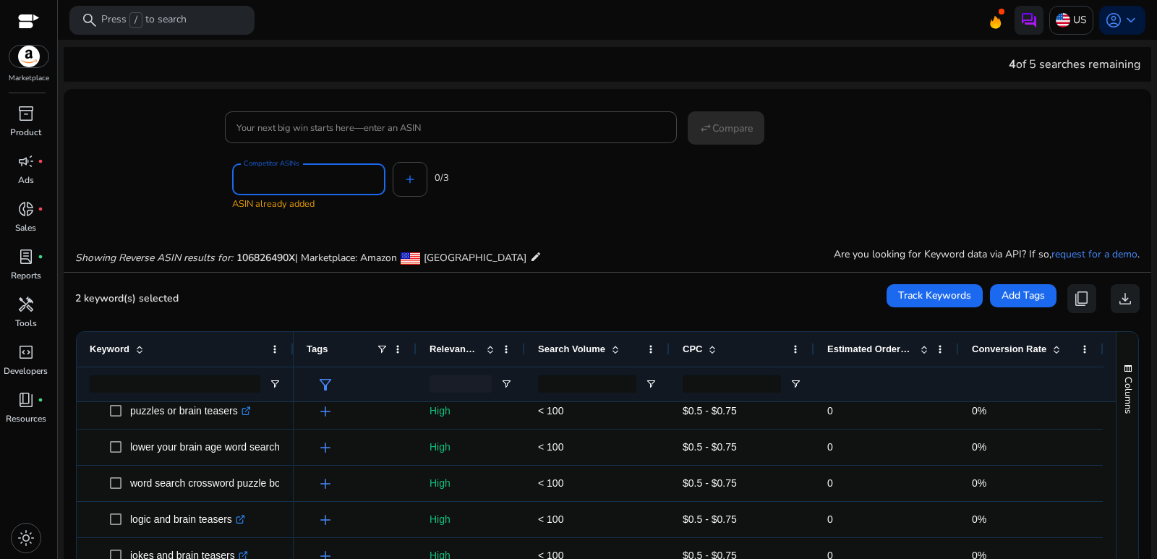
paste input "**********"
type input "**********"
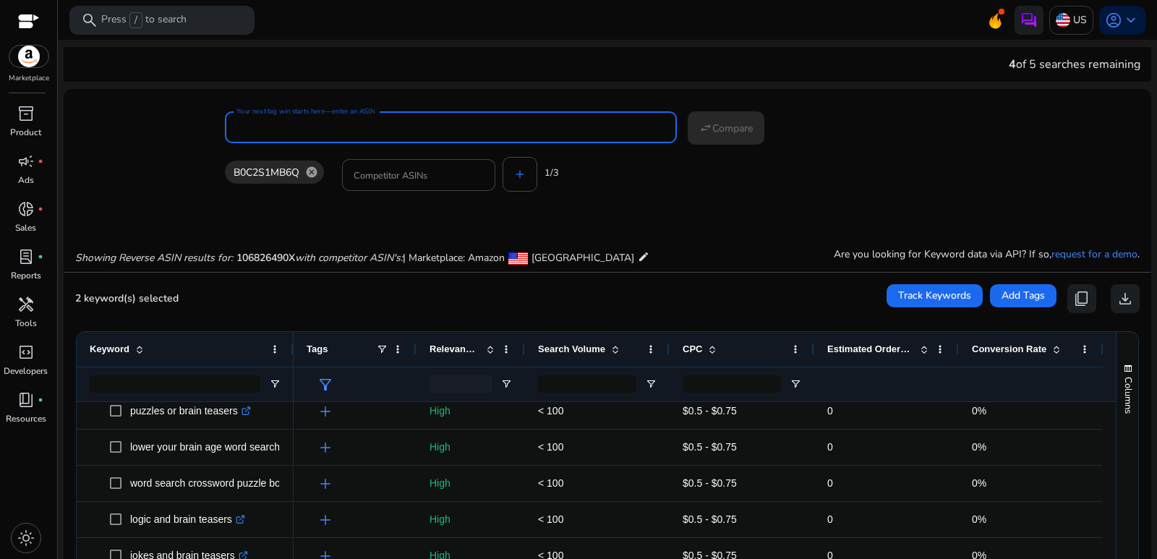
click at [370, 130] on input "Your next big win starts here—enter an ASIN" at bounding box center [450, 127] width 429 height 16
paste input "**********"
type input "**********"
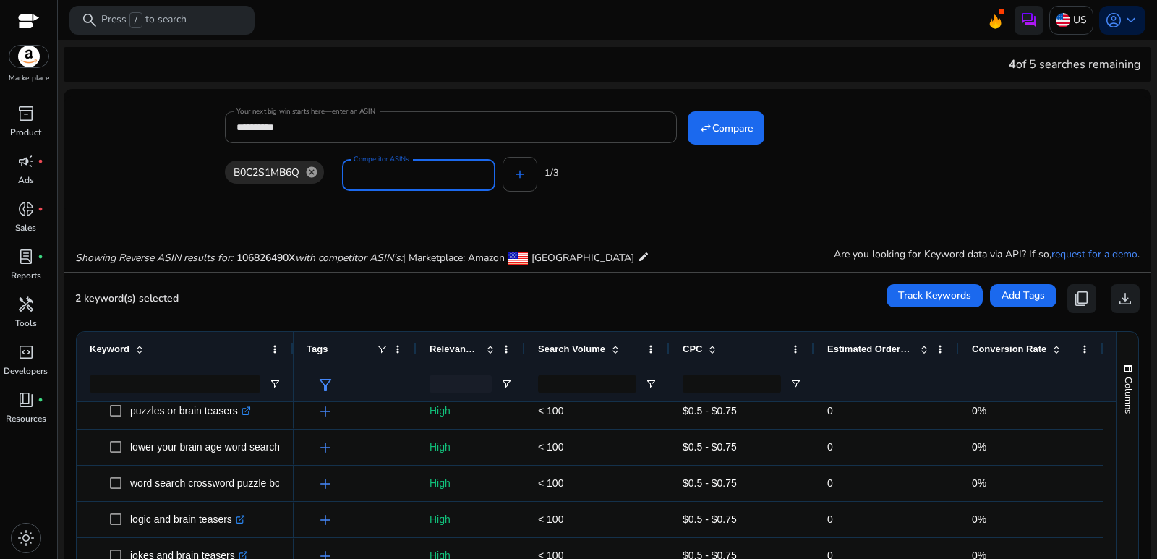
click at [403, 175] on input "Competitor ASINs" at bounding box center [419, 175] width 130 height 16
paste input "**********"
type input "**********"
click at [525, 174] on div "B0C2S1MB6Q cancel 106826490X cancel Competitor ASINs add 2/3" at bounding box center [601, 172] width 753 height 58
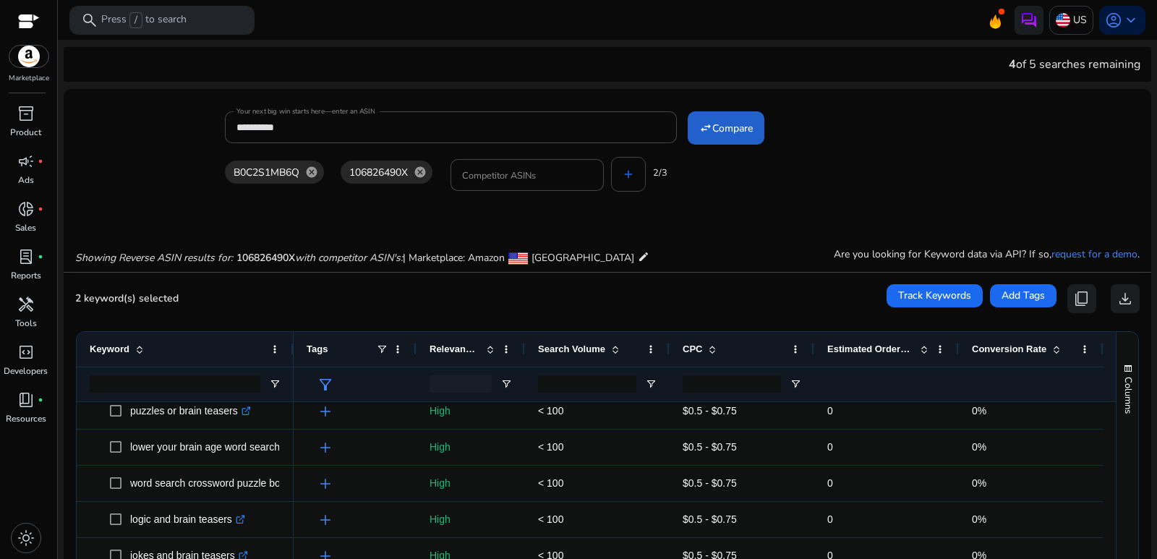
click at [730, 131] on span "Compare" at bounding box center [732, 128] width 40 height 15
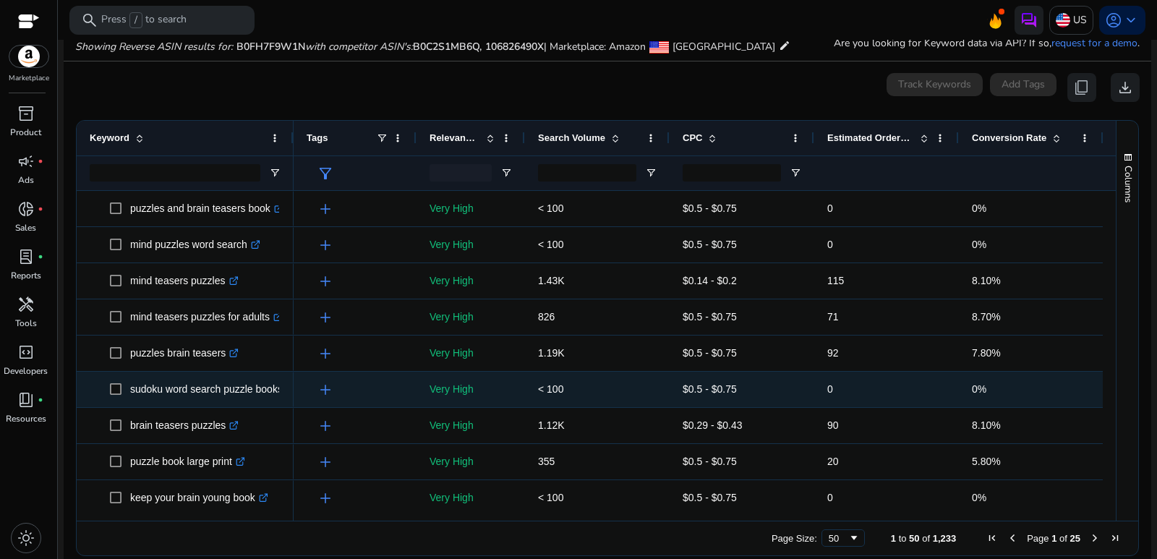
scroll to position [213, 0]
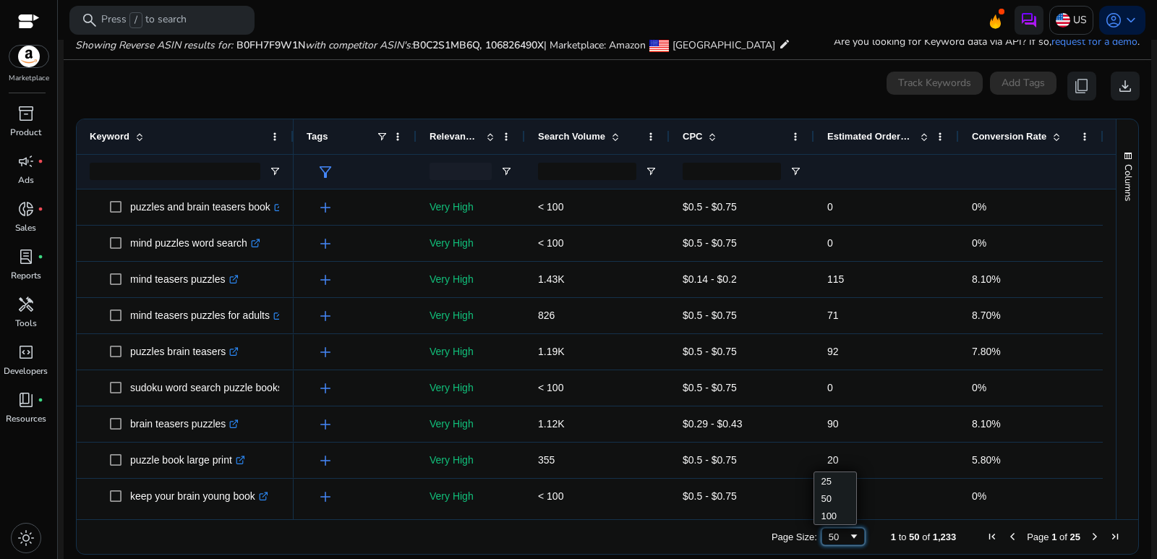
click at [848, 540] on span "Page Size" at bounding box center [854, 537] width 12 height 12
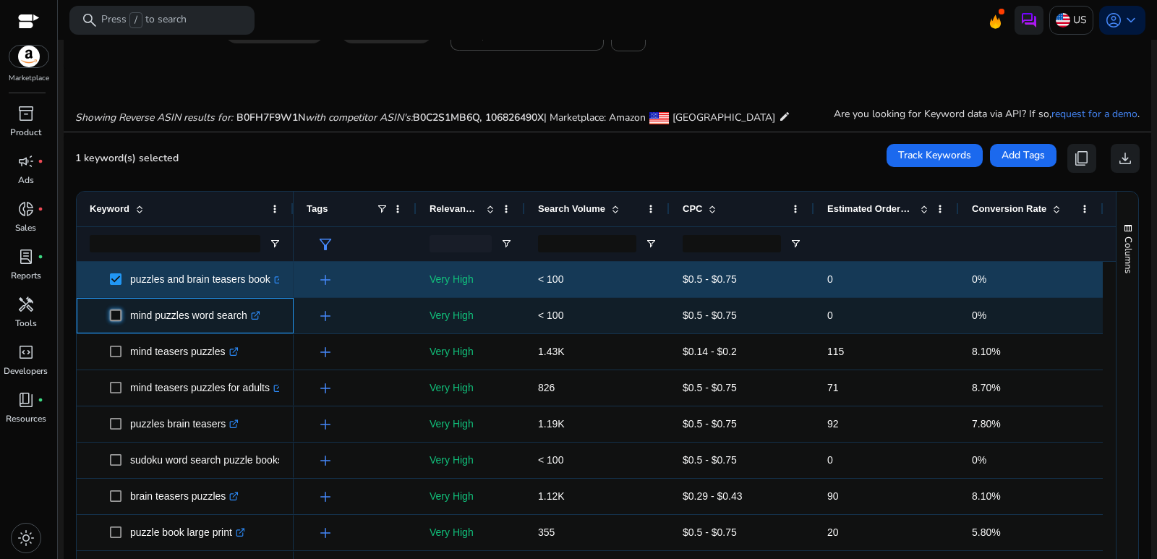
scroll to position [217, 0]
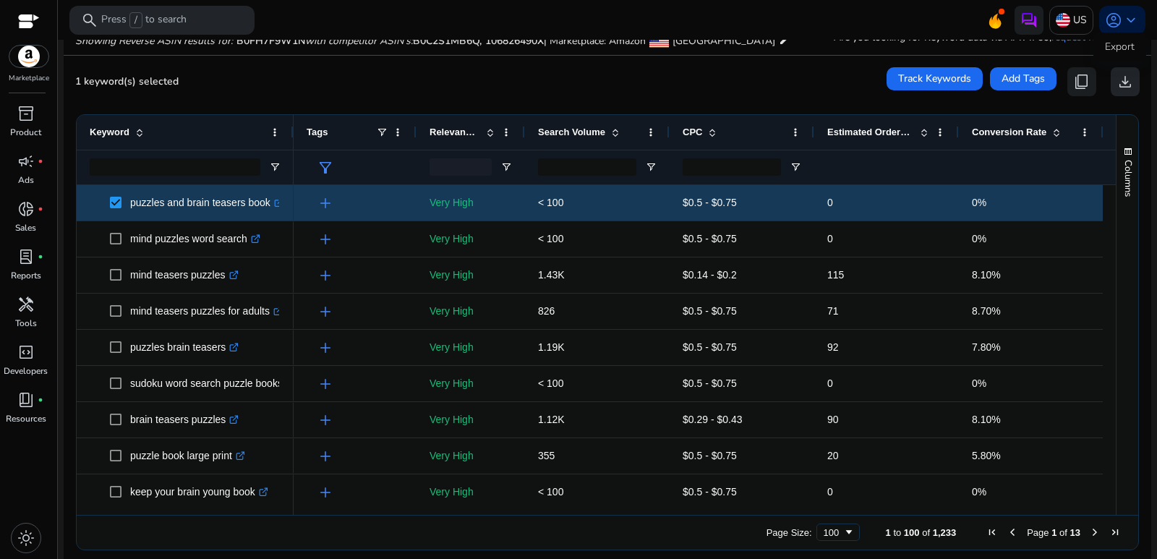
click at [1120, 83] on span "download" at bounding box center [1124, 81] width 17 height 17
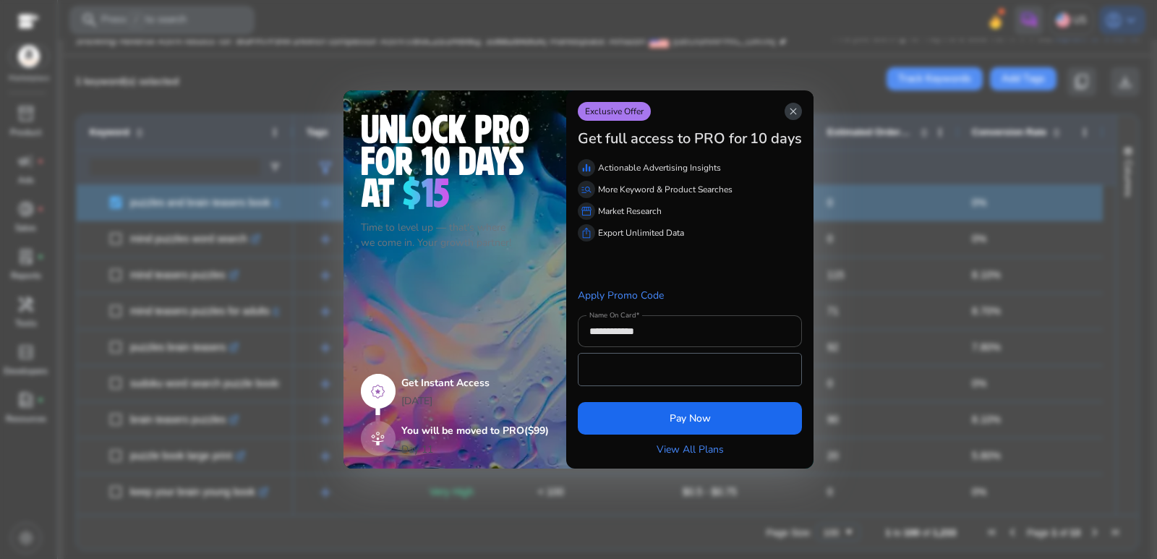
click at [801, 116] on app-icon "close" at bounding box center [792, 111] width 17 height 17
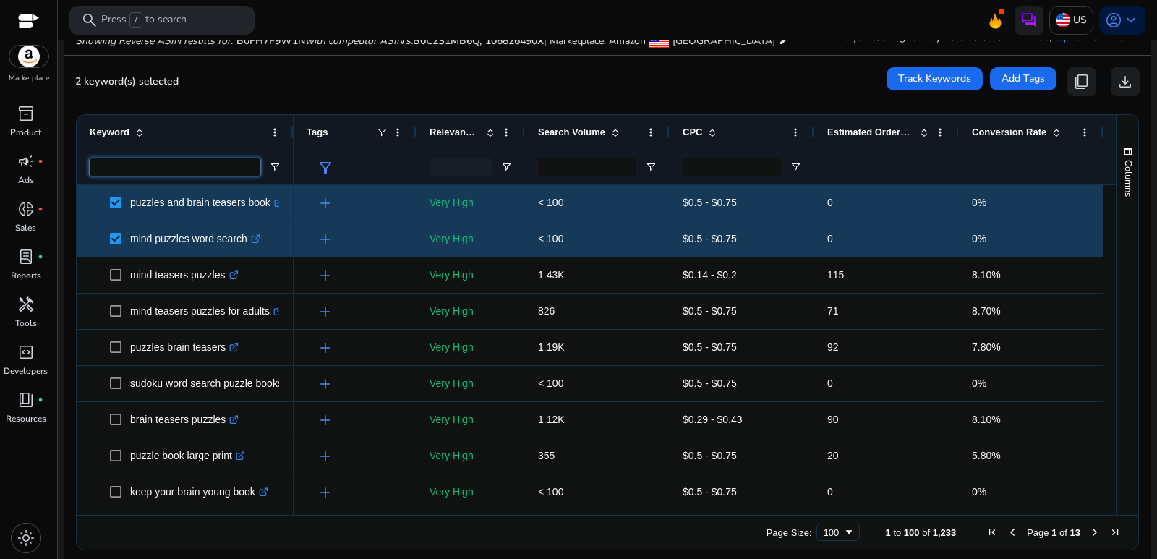
click at [143, 166] on input "Keyword Filter Input" at bounding box center [175, 166] width 171 height 17
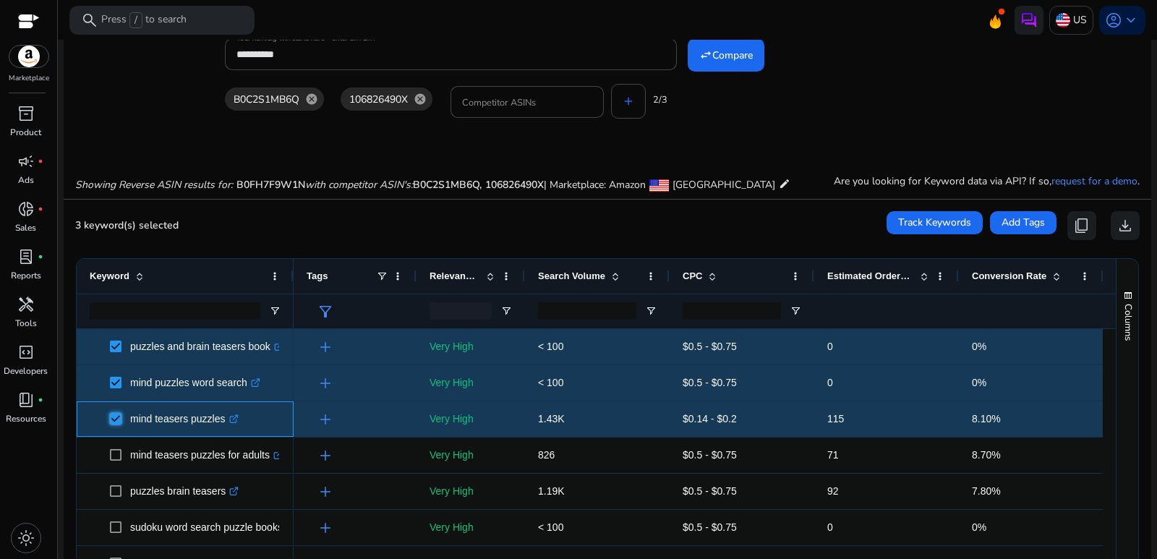
scroll to position [72, 0]
click at [137, 223] on span "3 keyword(s) selected" at bounding box center [126, 226] width 103 height 14
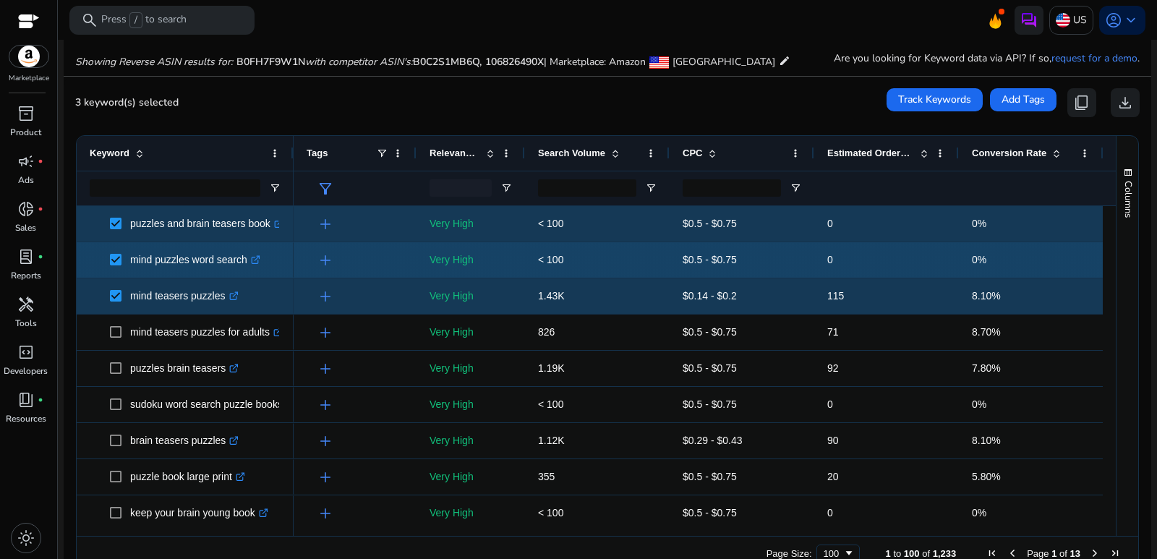
scroll to position [217, 0]
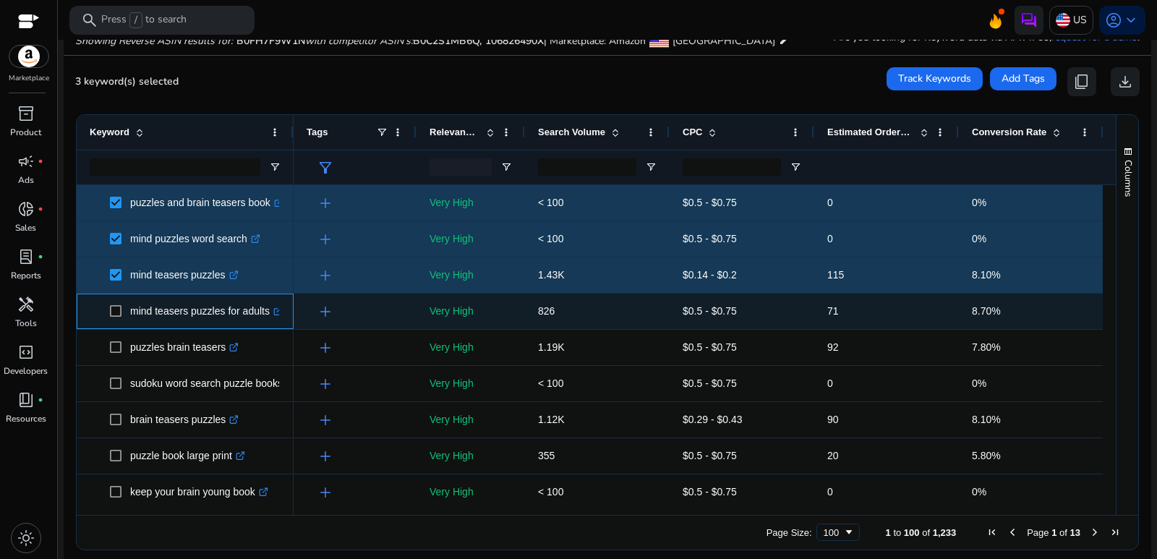
click at [122, 313] on span at bounding box center [120, 311] width 20 height 30
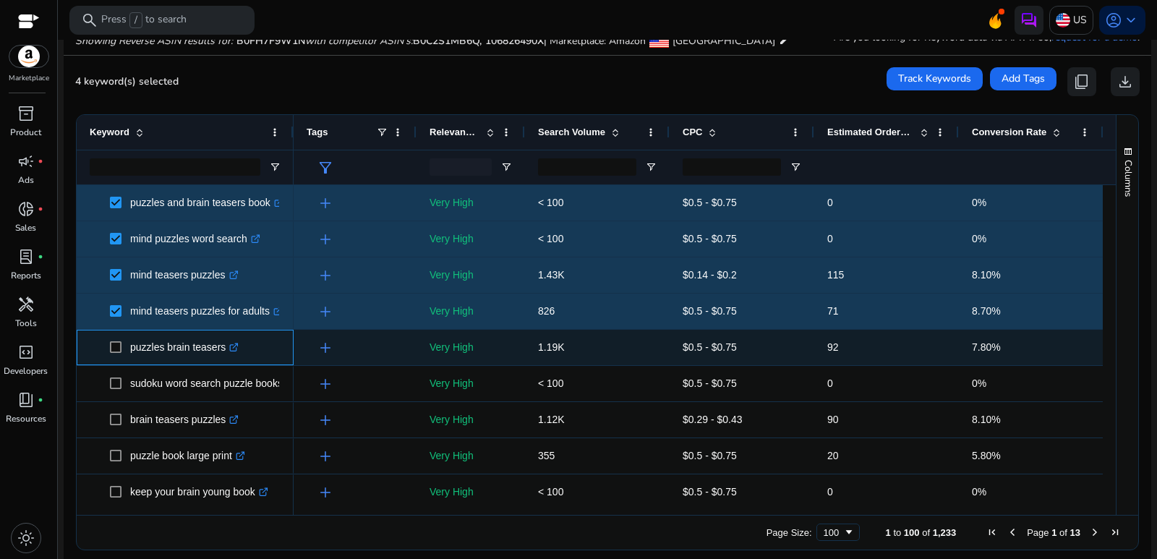
click at [120, 355] on span at bounding box center [120, 348] width 20 height 30
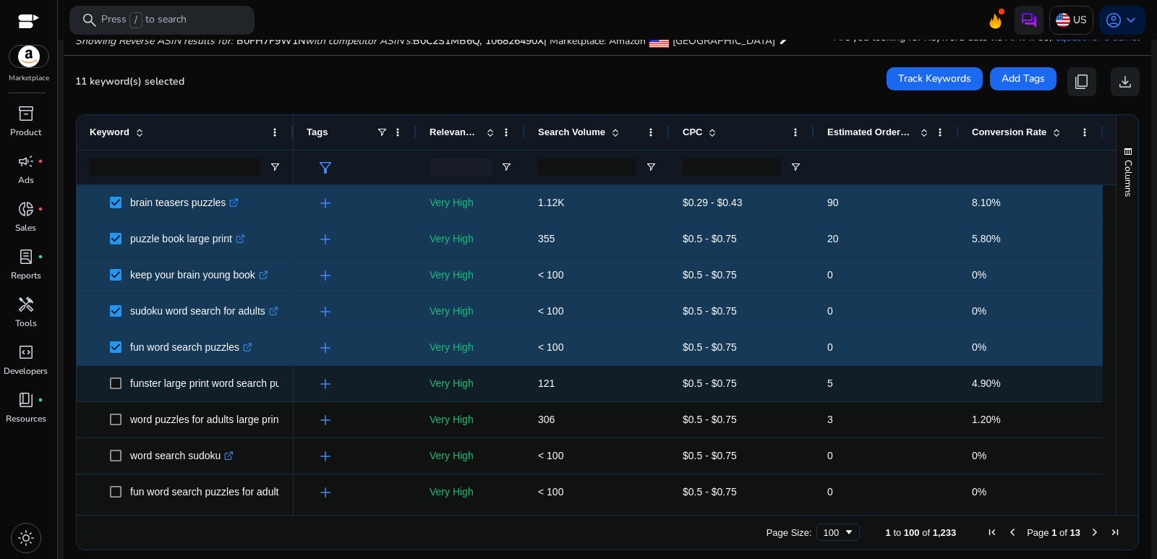
click at [116, 375] on span at bounding box center [120, 384] width 20 height 30
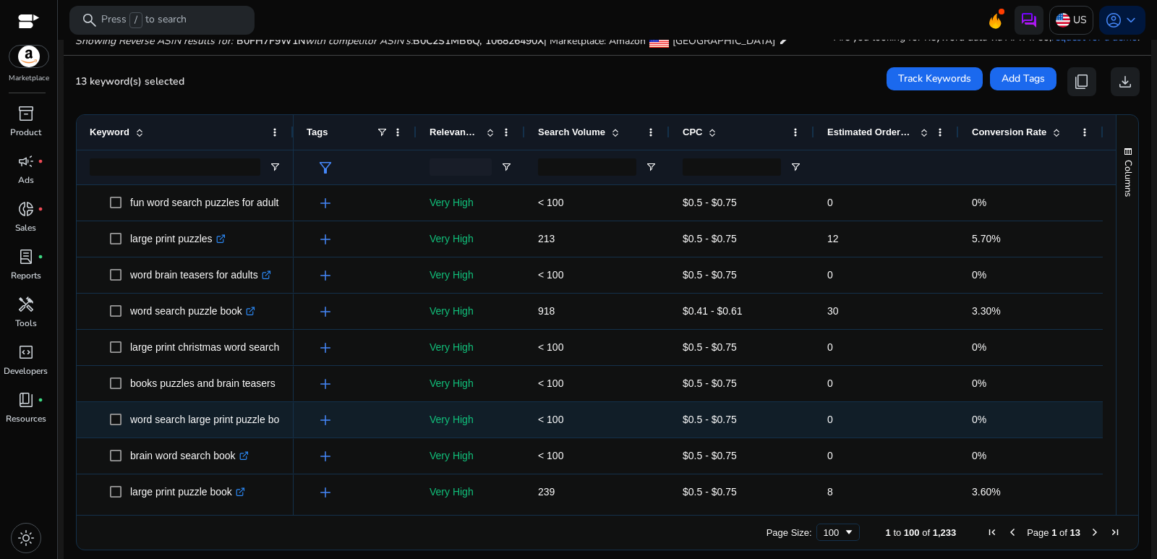
scroll to position [434, 0]
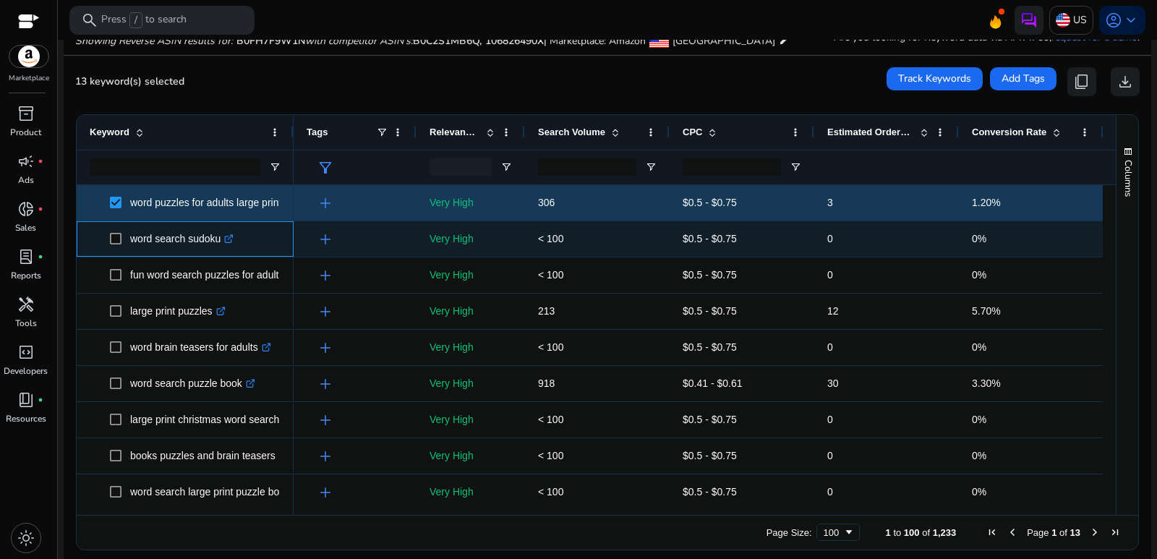
click at [113, 244] on span at bounding box center [120, 239] width 20 height 30
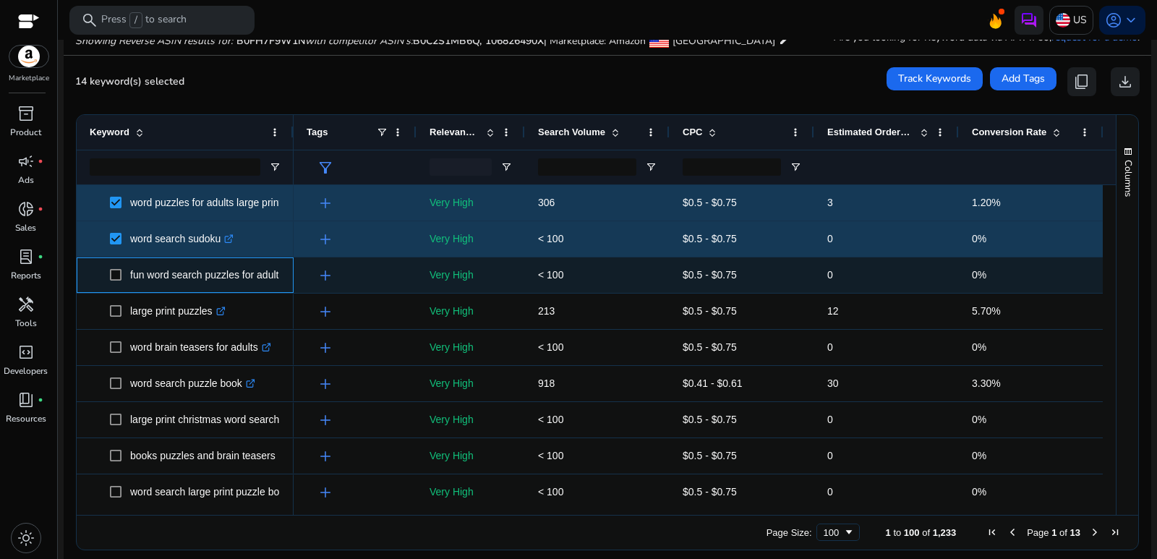
click at [106, 274] on span "fun word search puzzles for adults .st0{fill:#2c8af8}" at bounding box center [185, 275] width 191 height 30
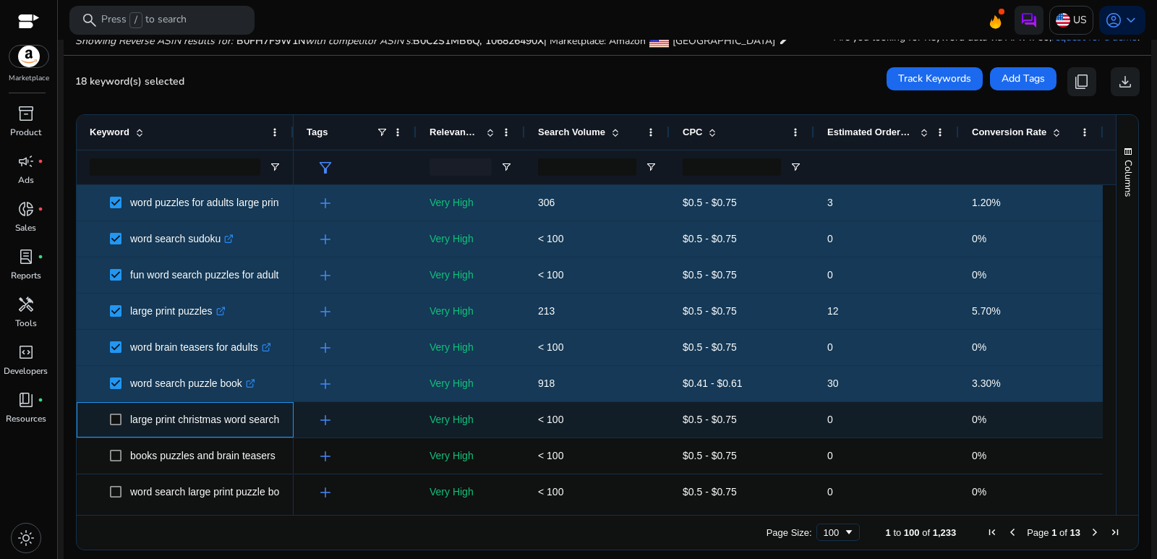
click at [117, 429] on span at bounding box center [120, 420] width 20 height 30
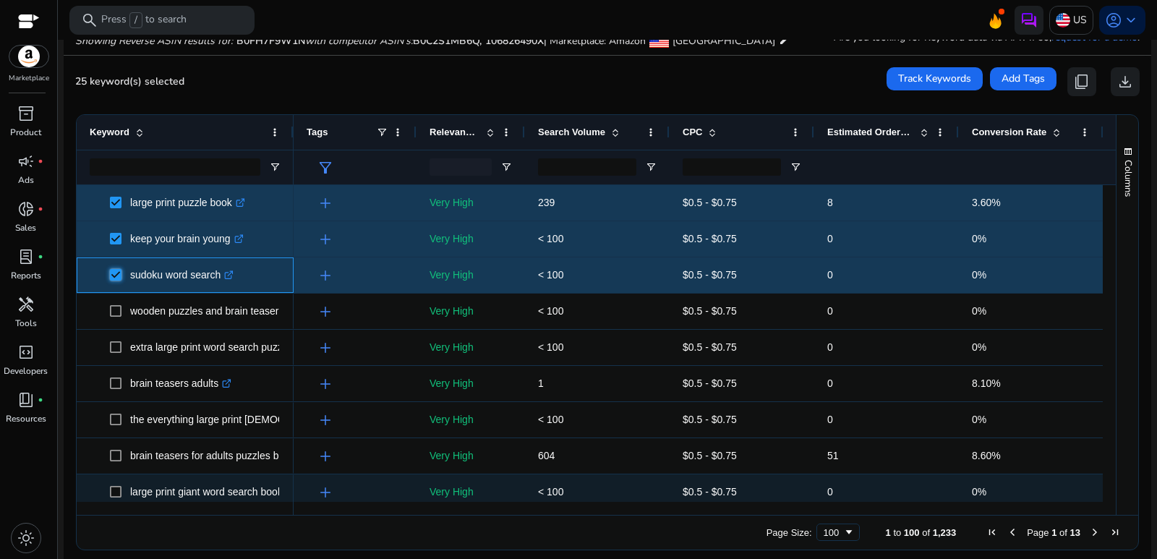
scroll to position [868, 0]
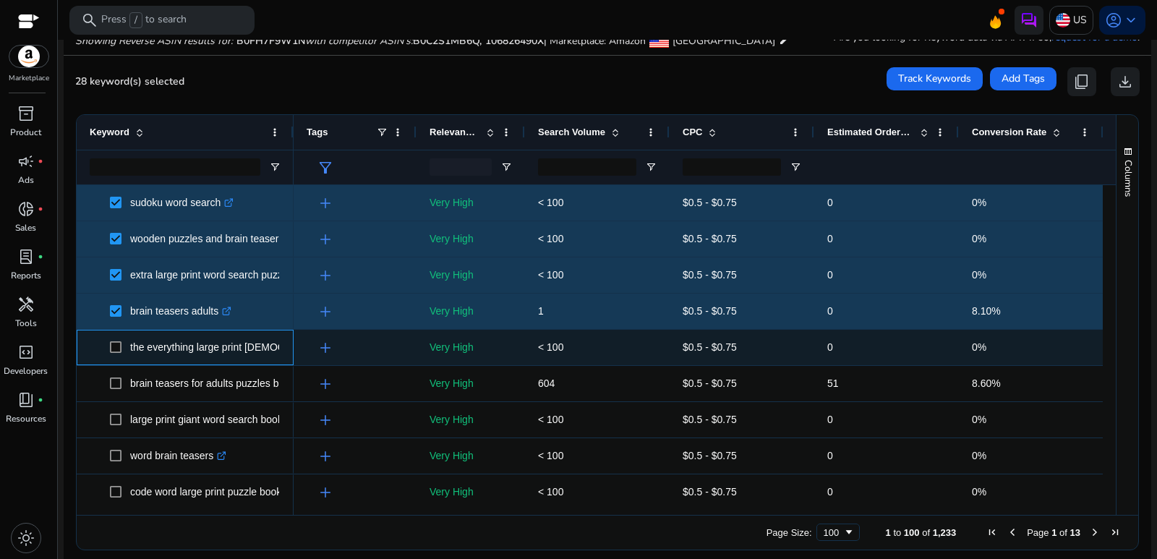
click at [117, 357] on span at bounding box center [120, 348] width 20 height 30
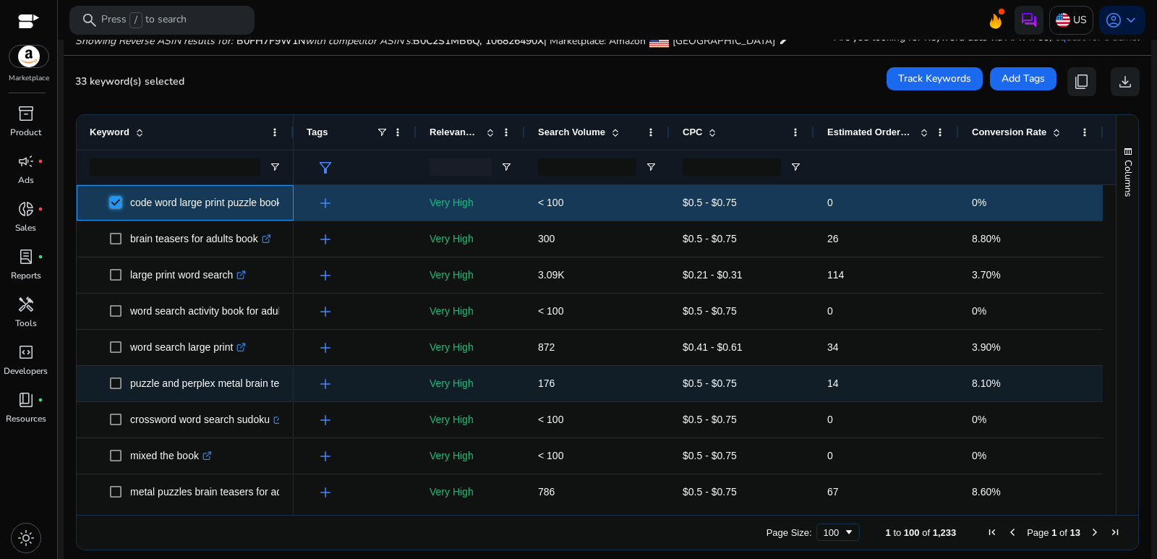
scroll to position [1157, 0]
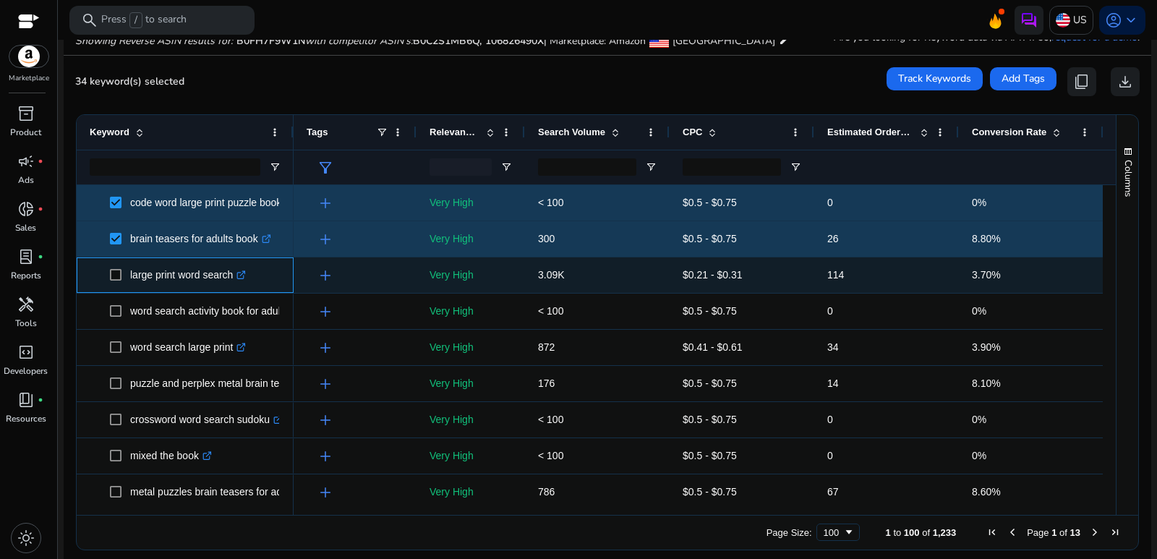
click at [109, 280] on span "large print word search .st0{fill:#2c8af8}" at bounding box center [185, 275] width 191 height 30
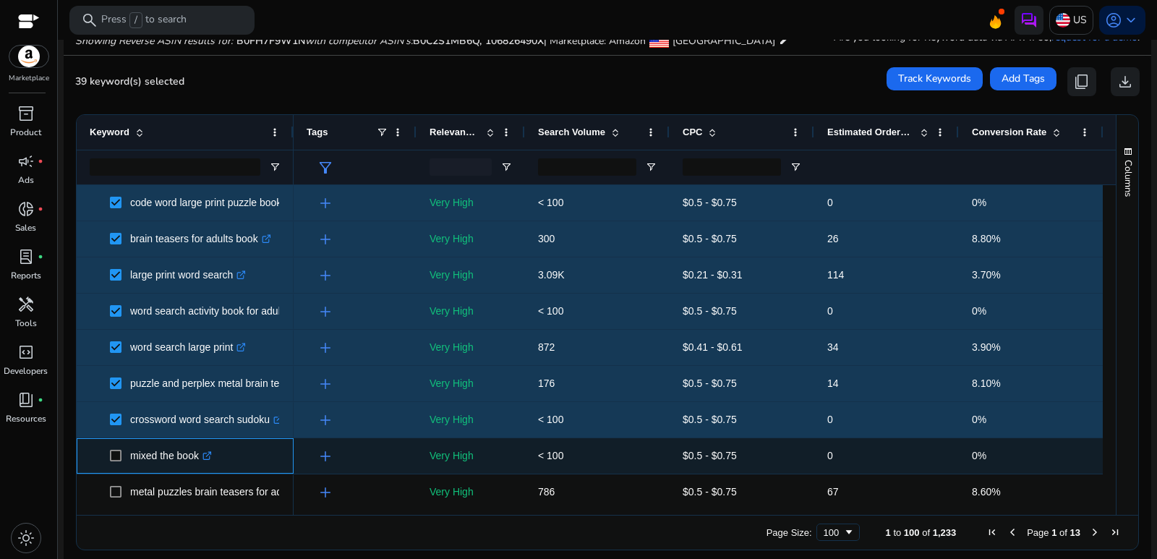
click at [116, 463] on span at bounding box center [120, 456] width 20 height 30
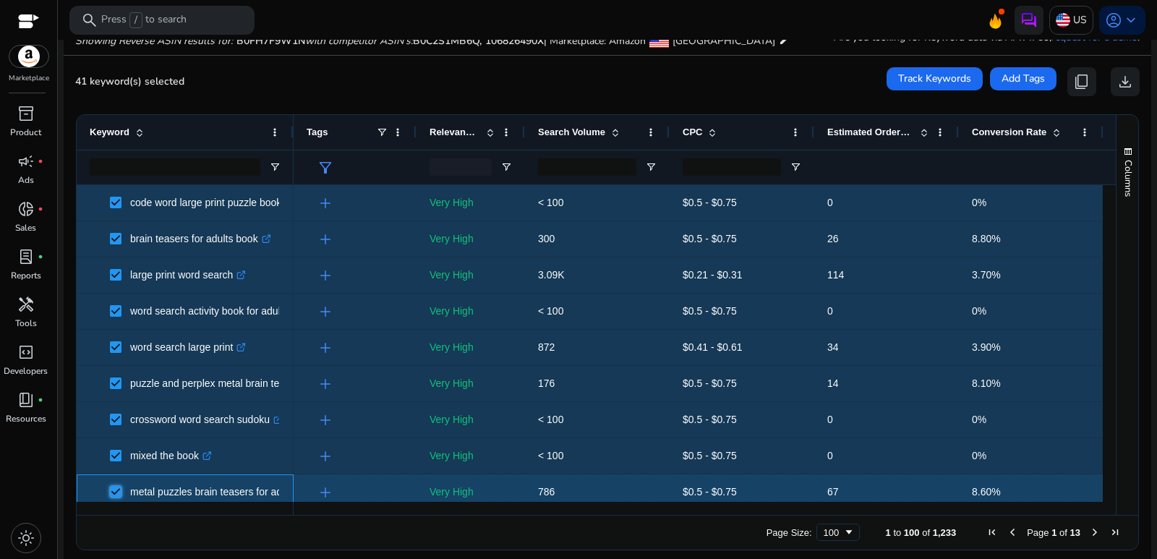
scroll to position [1229, 0]
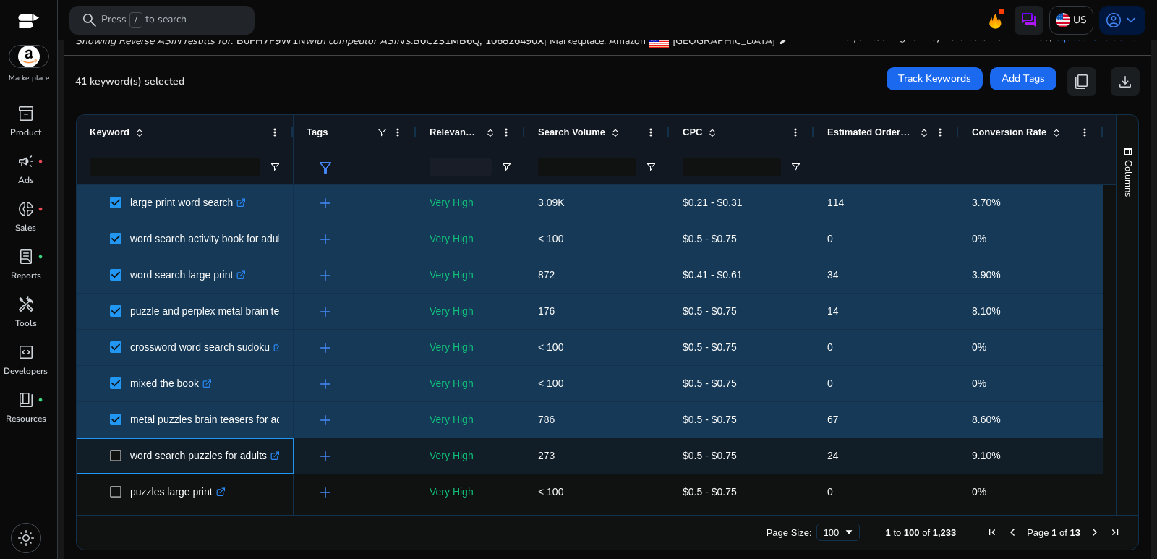
click at [116, 465] on span at bounding box center [120, 456] width 20 height 30
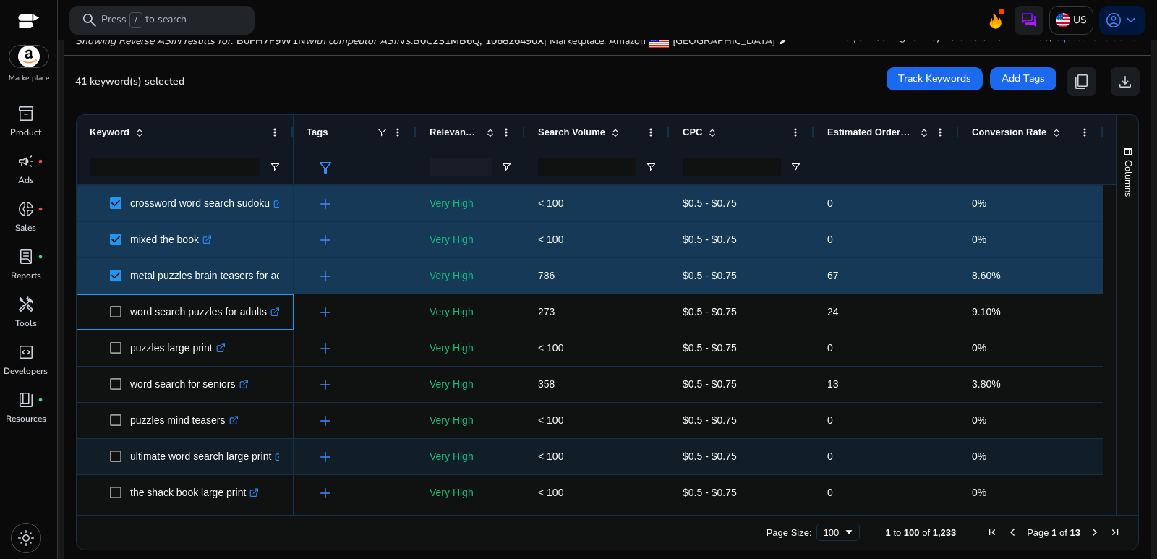
scroll to position [1374, 0]
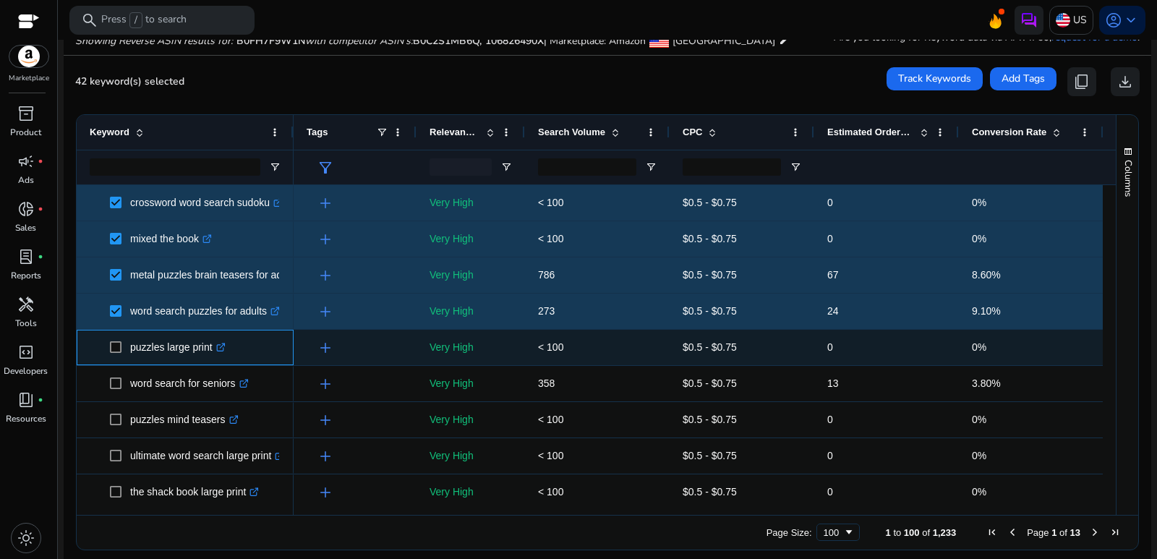
click at [117, 352] on span at bounding box center [120, 348] width 20 height 30
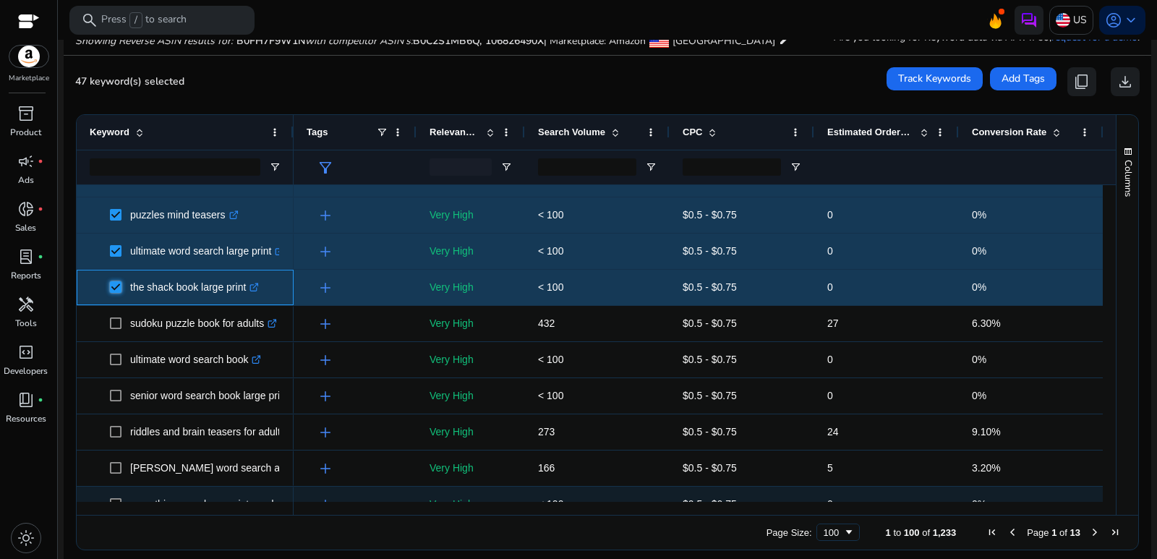
scroll to position [1591, 0]
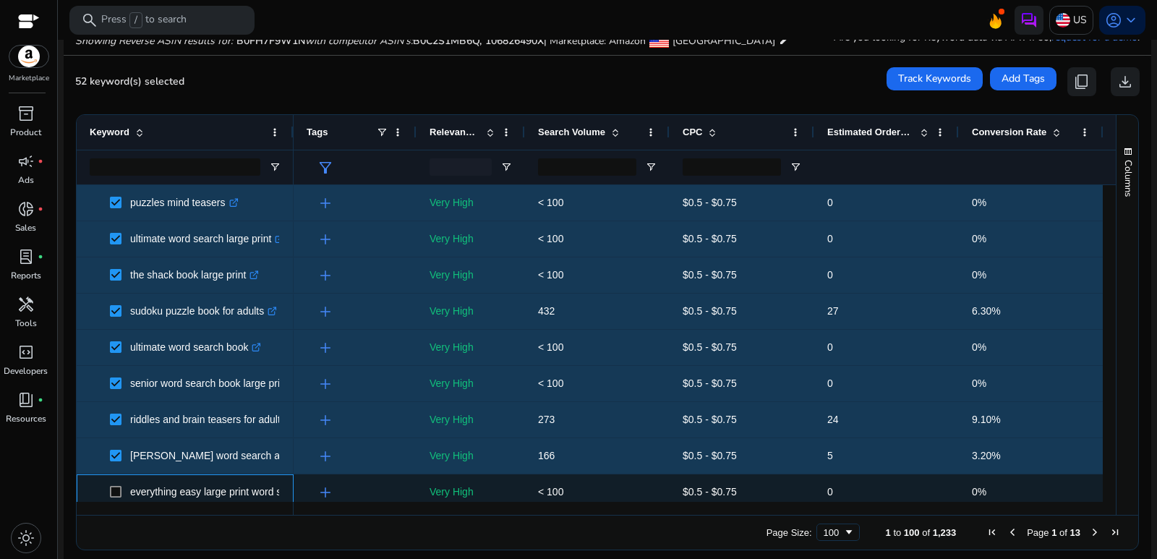
click at [113, 498] on span at bounding box center [120, 492] width 20 height 30
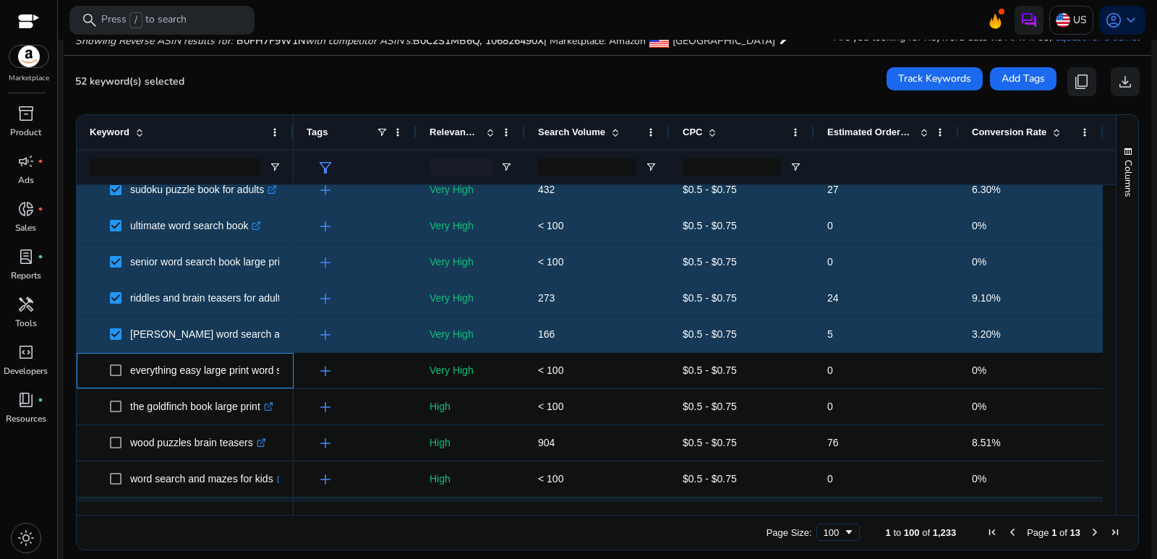
scroll to position [1808, 0]
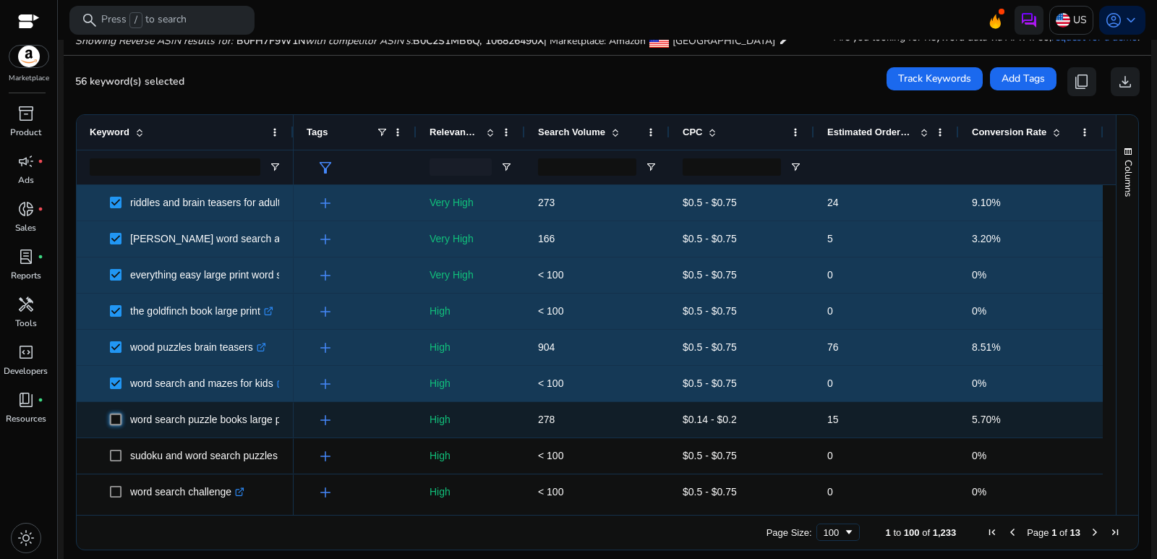
click at [114, 426] on span at bounding box center [120, 420] width 20 height 30
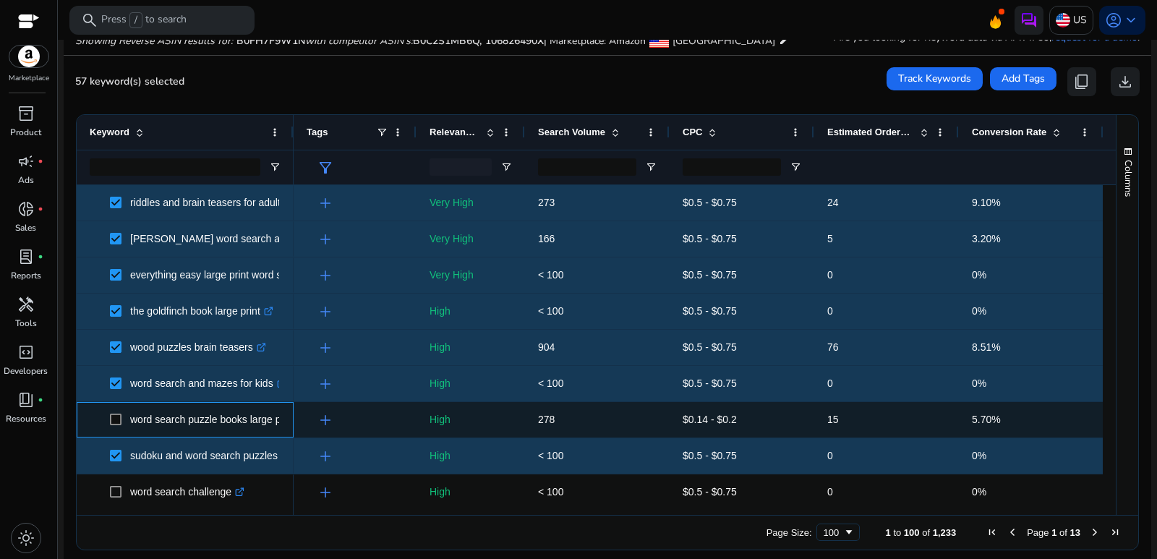
click at [121, 413] on span at bounding box center [120, 420] width 20 height 30
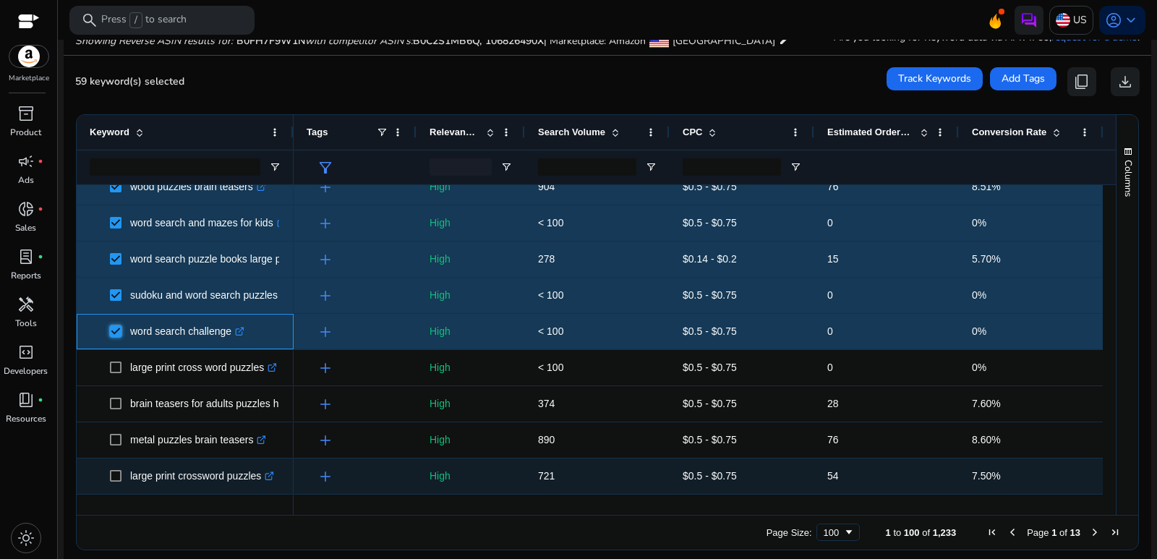
scroll to position [2024, 0]
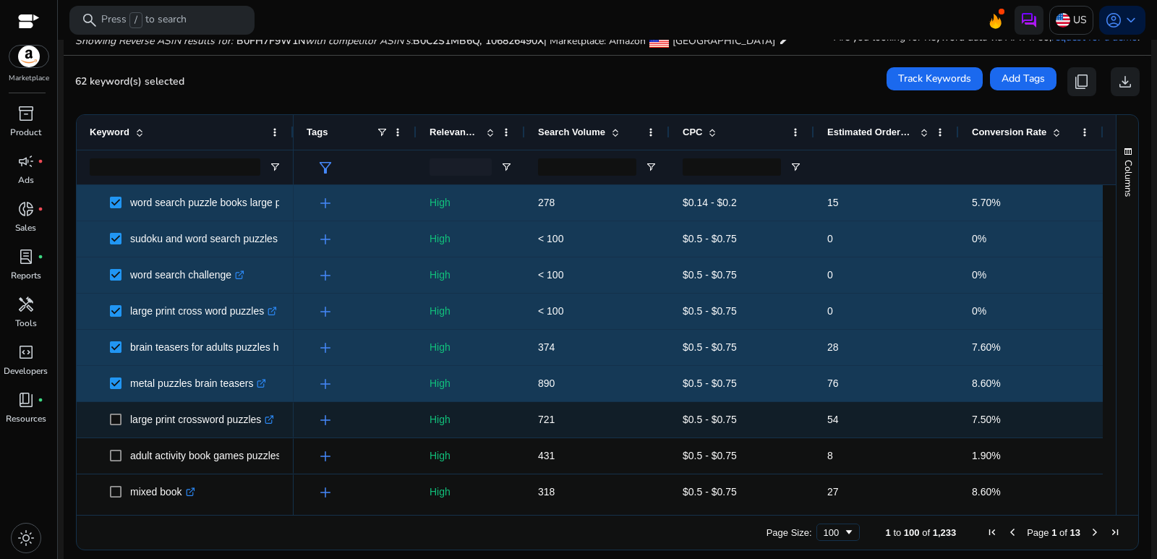
click at [118, 428] on span at bounding box center [120, 420] width 20 height 30
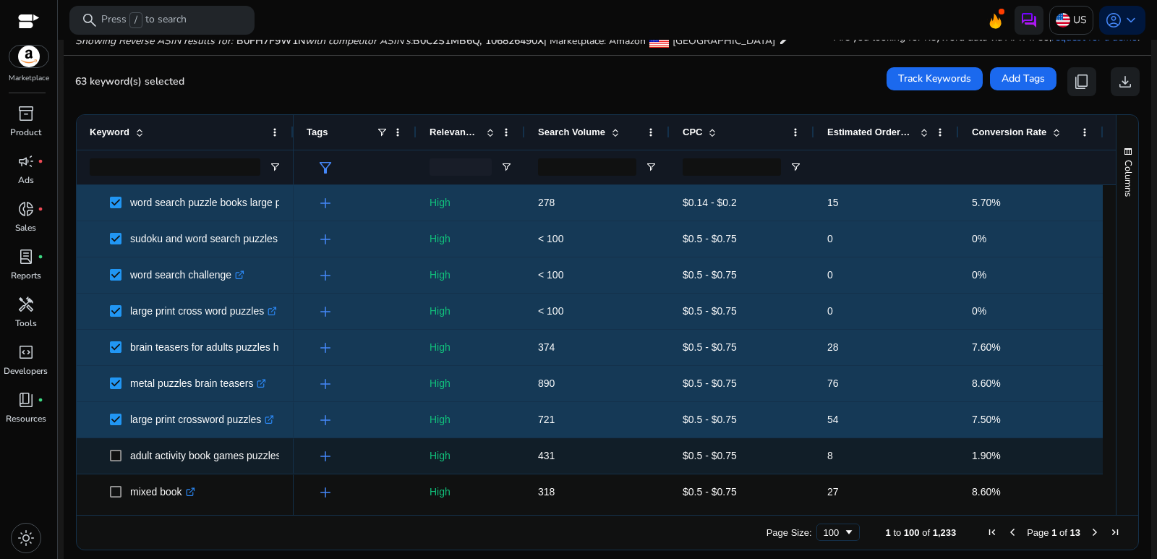
click at [116, 463] on span at bounding box center [120, 456] width 20 height 30
click at [116, 448] on span at bounding box center [120, 456] width 20 height 30
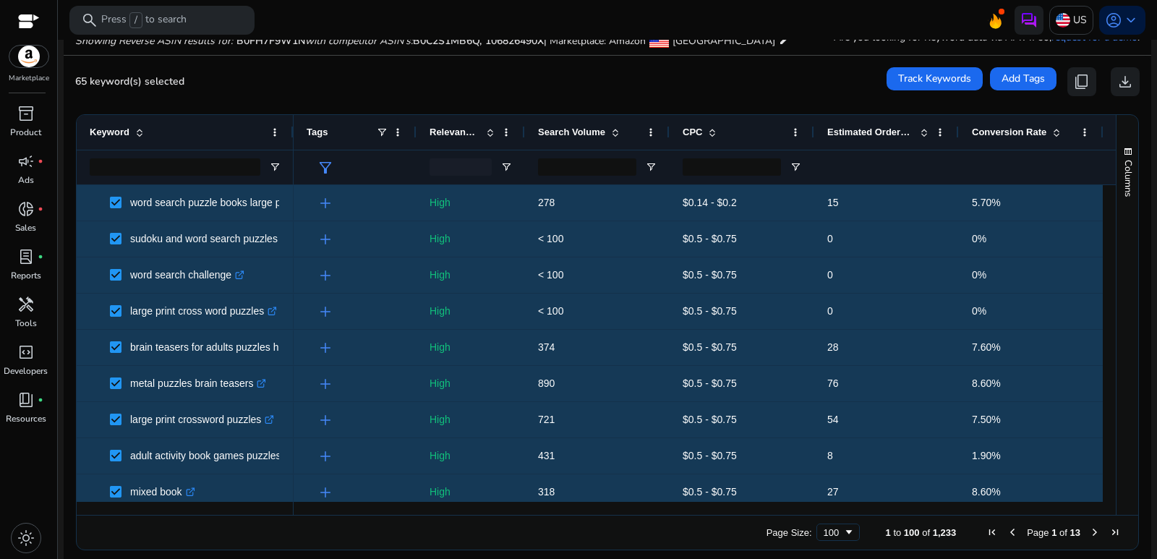
click at [1116, 228] on div "Columns" at bounding box center [1127, 315] width 22 height 400
click at [1122, 150] on span "button" at bounding box center [1128, 152] width 12 height 12
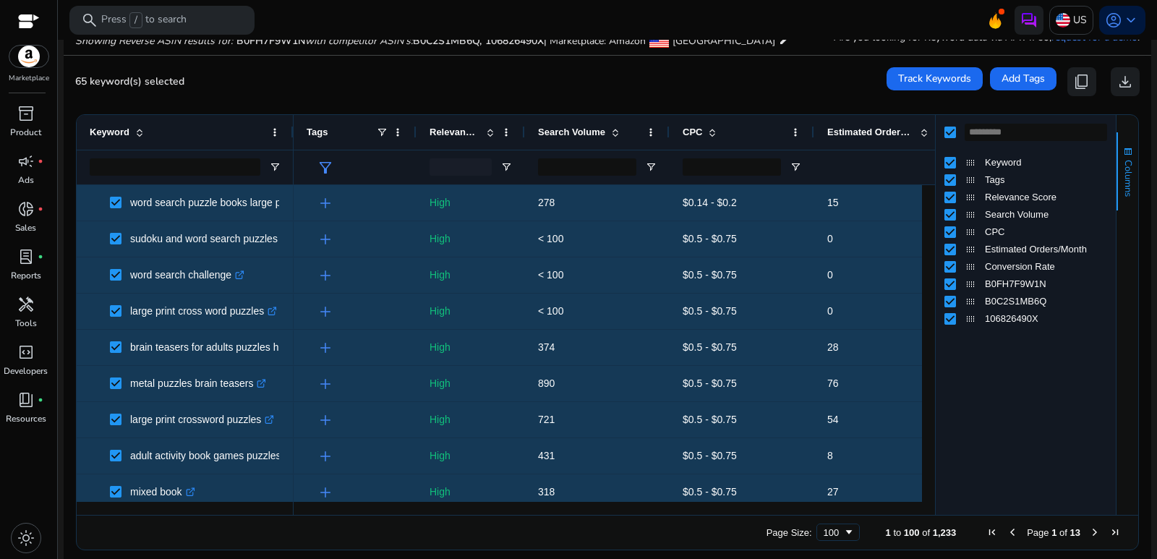
click at [1122, 150] on span "button" at bounding box center [1128, 152] width 12 height 12
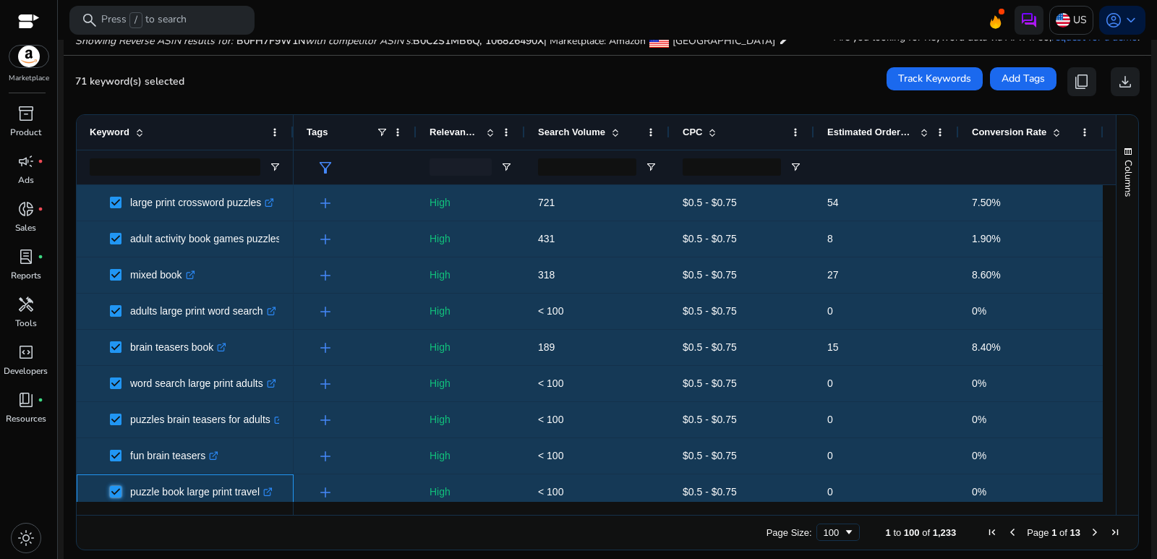
scroll to position [2531, 0]
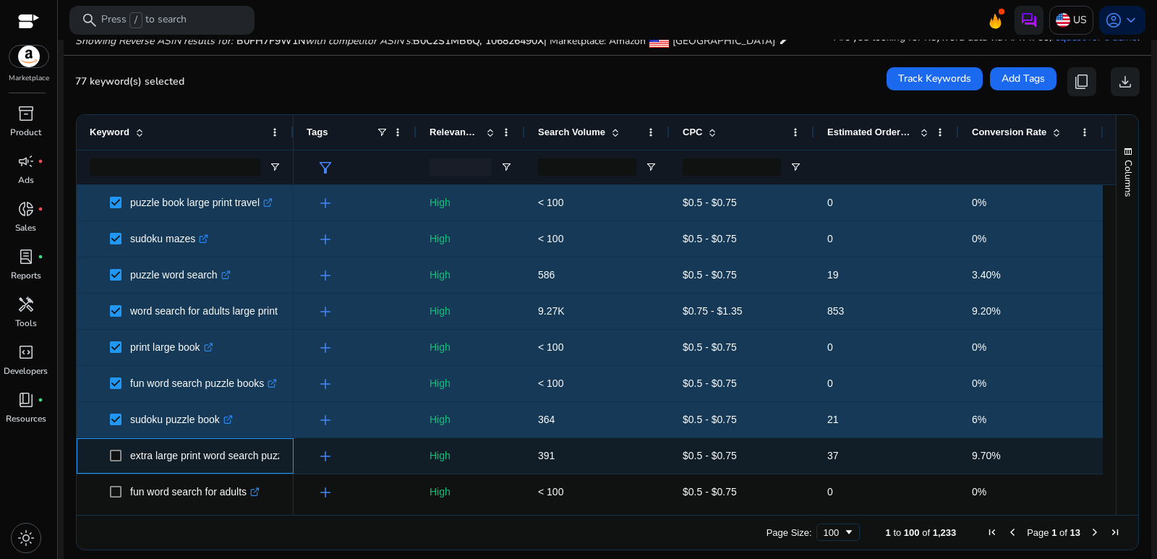
click at [111, 469] on span at bounding box center [120, 456] width 20 height 30
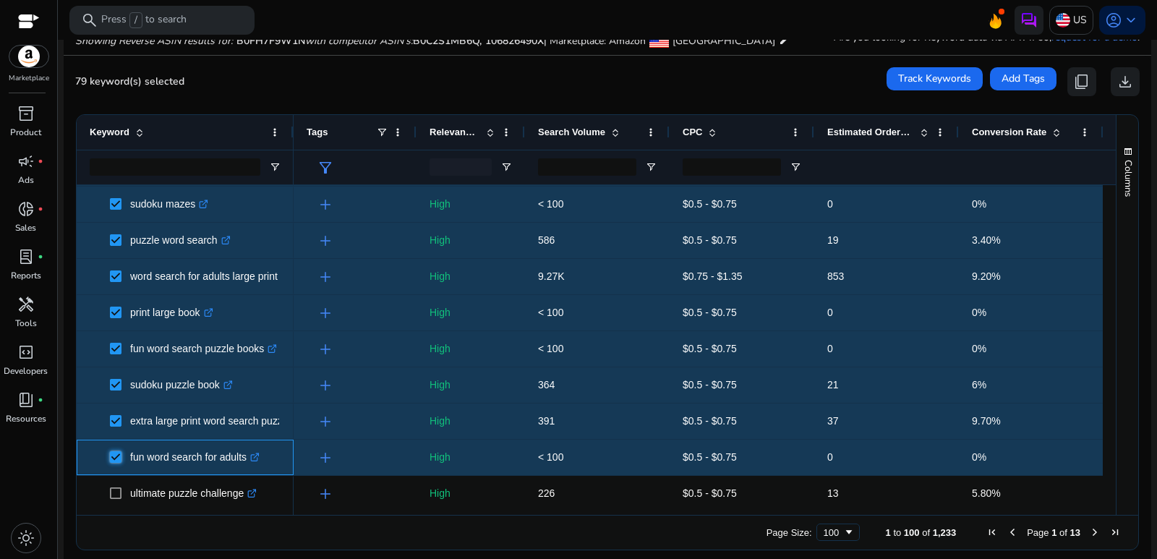
scroll to position [2748, 0]
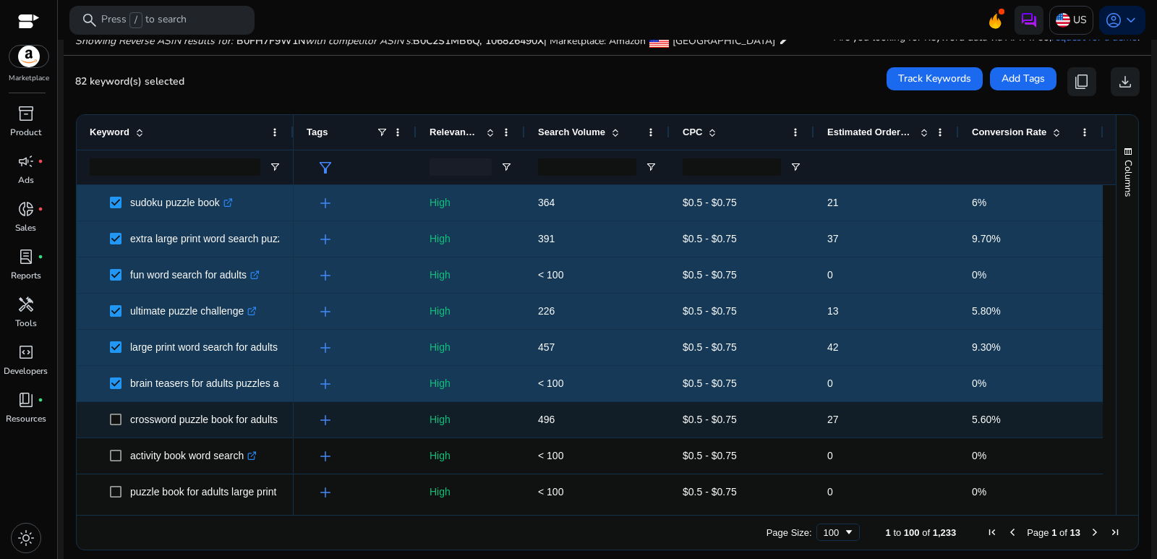
click at [113, 411] on span at bounding box center [120, 420] width 20 height 30
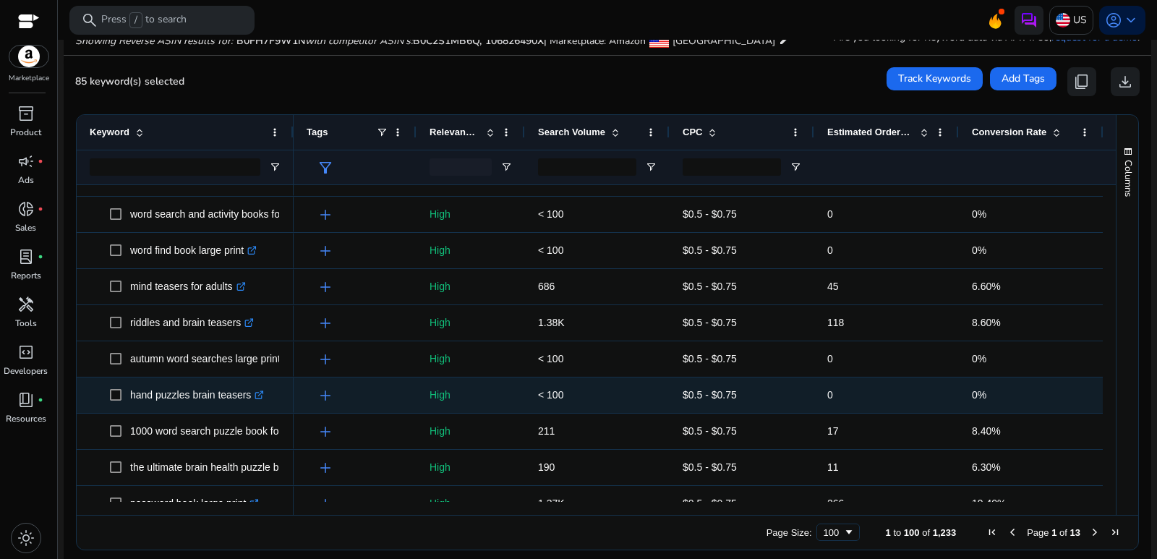
scroll to position [3181, 0]
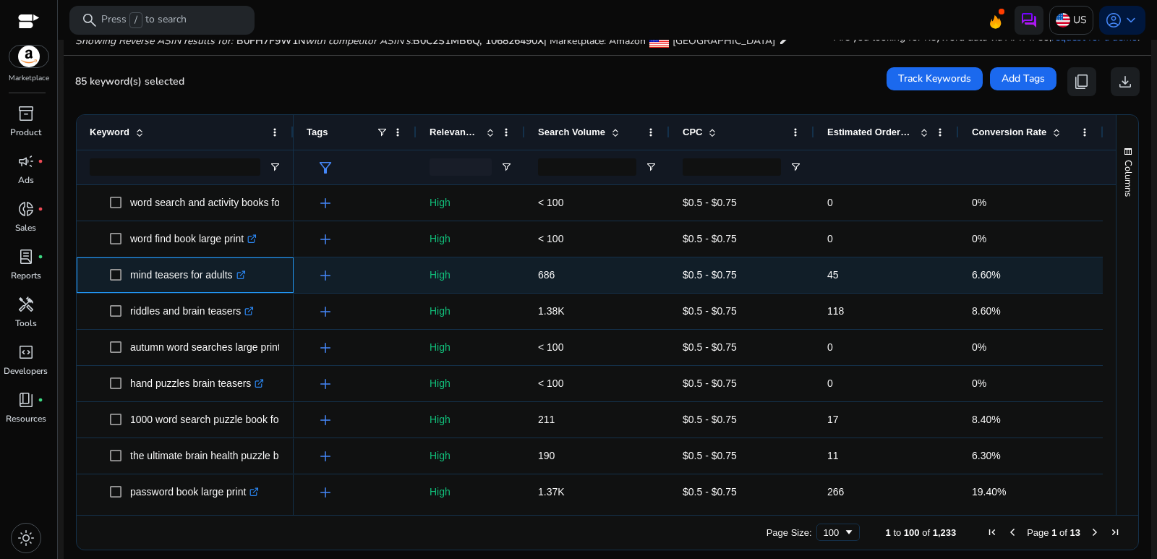
click at [236, 273] on link ".st0{fill:#2c8af8}" at bounding box center [239, 275] width 13 height 12
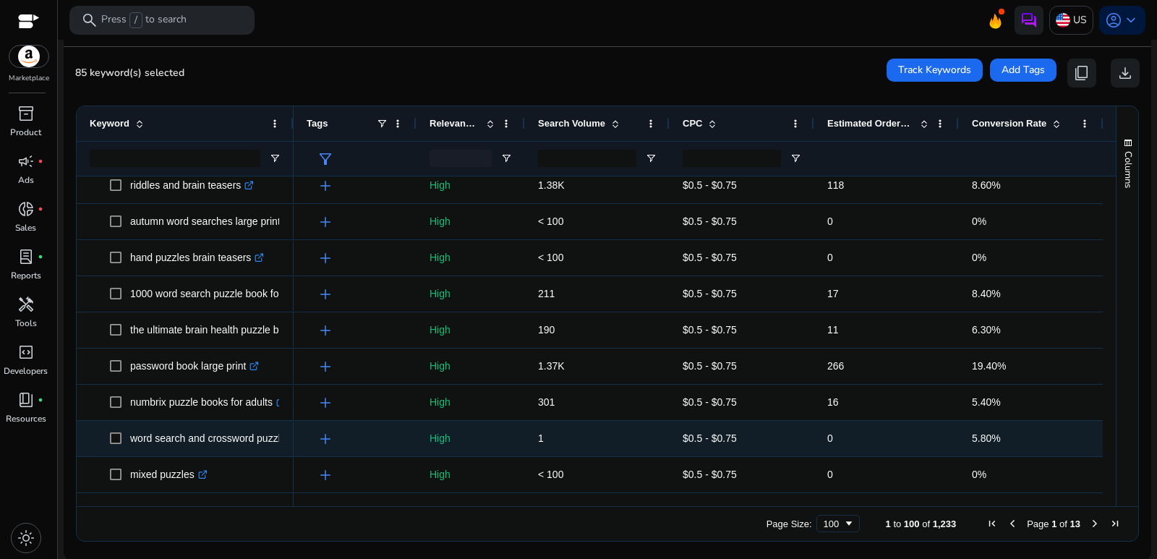
scroll to position [227, 0]
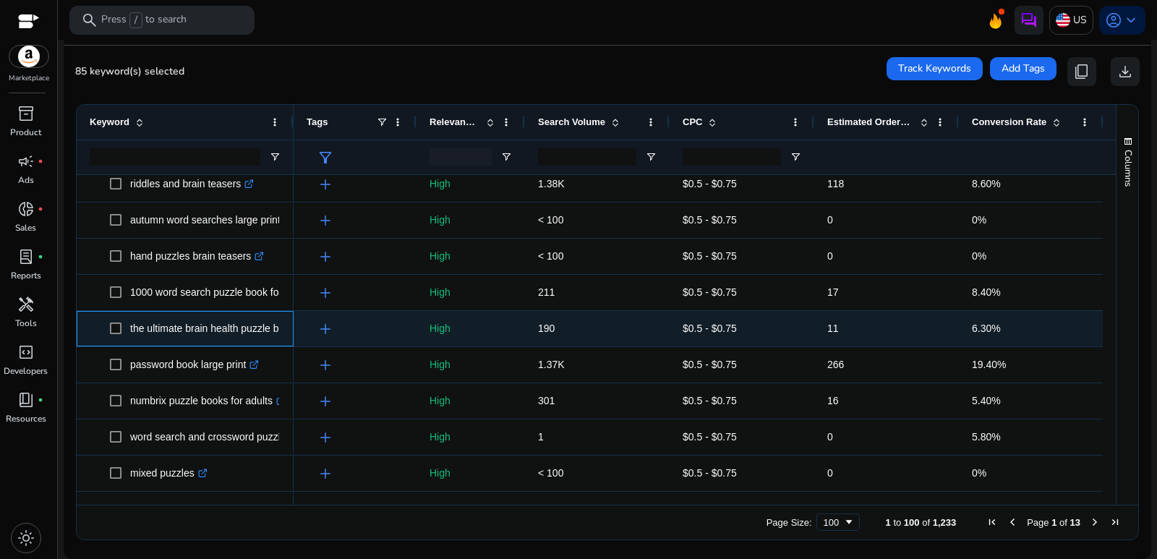
click at [158, 328] on p "the ultimate brain health puzzle book for adults .st0{fill:#2c8af8}" at bounding box center [241, 329] width 223 height 30
